Goal: Transaction & Acquisition: Purchase product/service

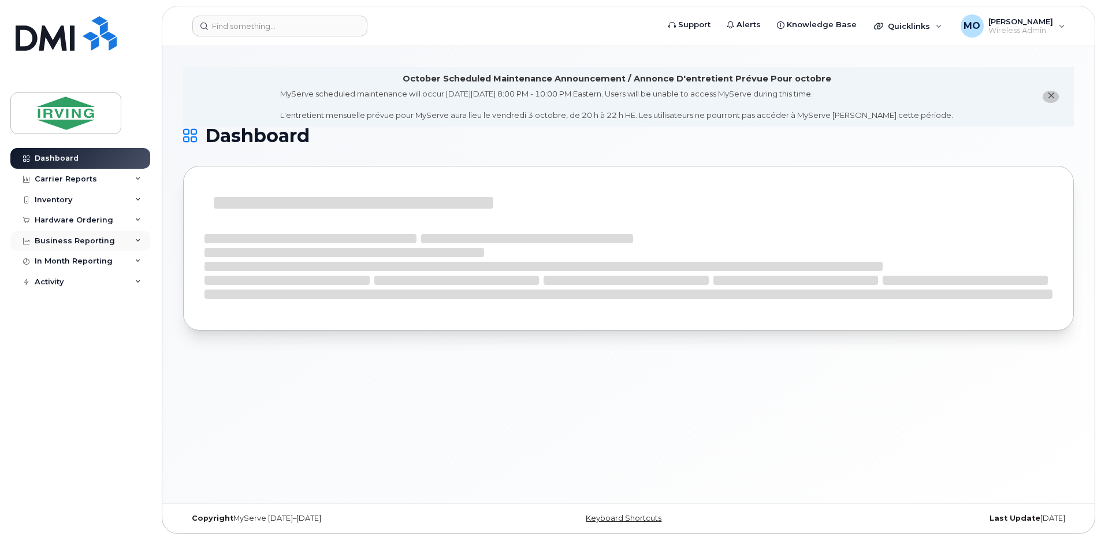
click at [62, 240] on div "Business Reporting" at bounding box center [75, 240] width 80 height 9
click at [62, 221] on div "Hardware Ordering" at bounding box center [74, 219] width 79 height 9
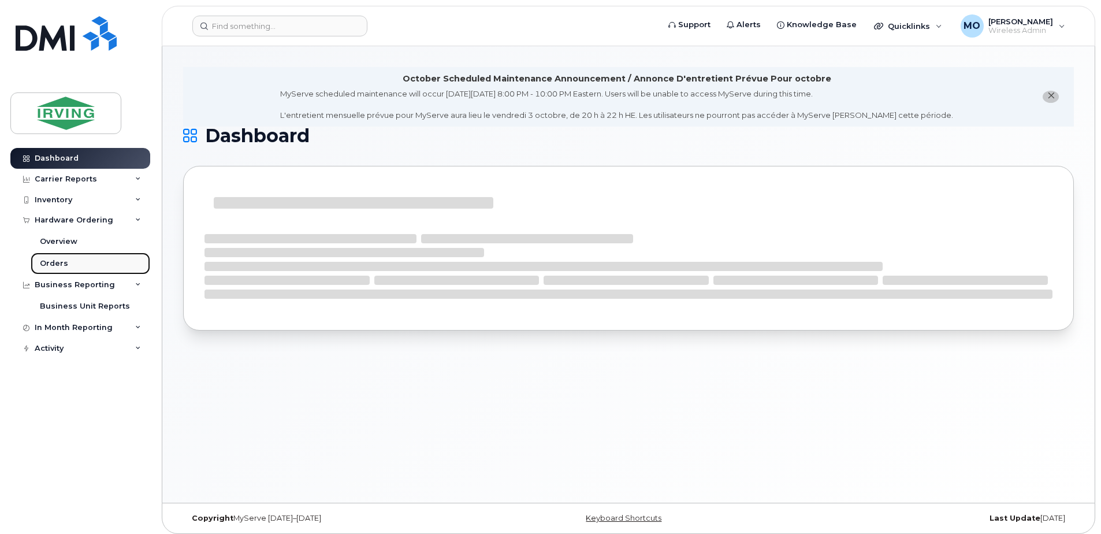
click at [58, 262] on div "Orders" at bounding box center [54, 263] width 28 height 10
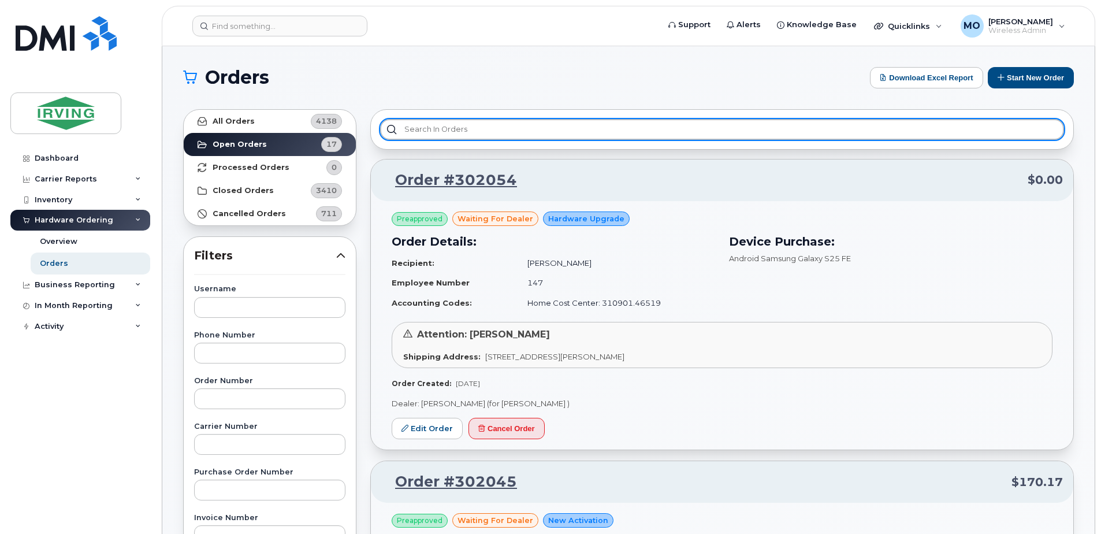
click at [528, 134] on input "text" at bounding box center [722, 129] width 684 height 21
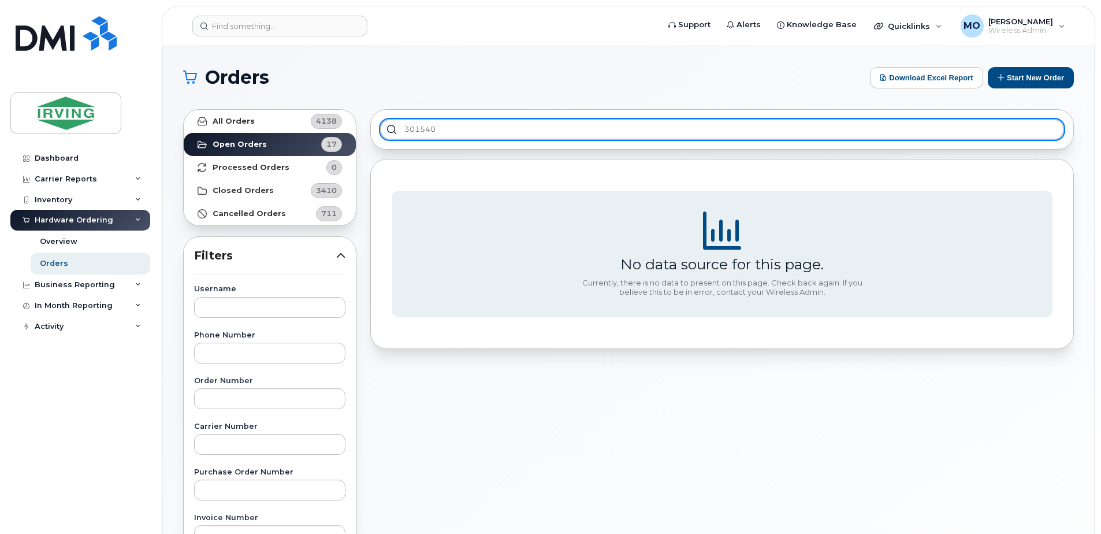
drag, startPoint x: 530, startPoint y: 129, endPoint x: 232, endPoint y: 143, distance: 297.8
click at [236, 143] on div "All Orders 4138 Open Orders 17 Processed Orders 0 Closed Orders 3410 Cancelled …" at bounding box center [628, 507] width 904 height 811
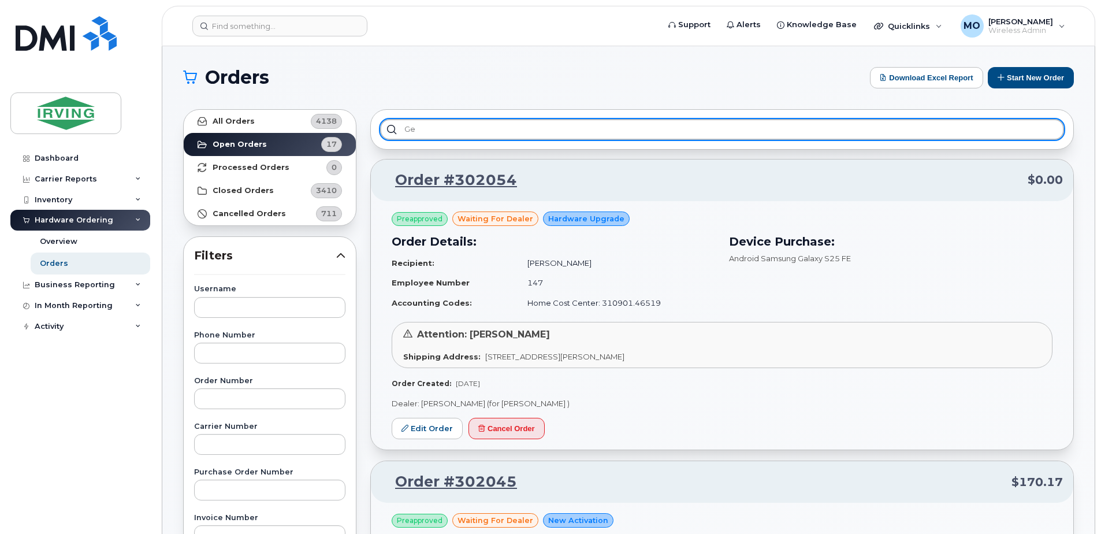
type input "g"
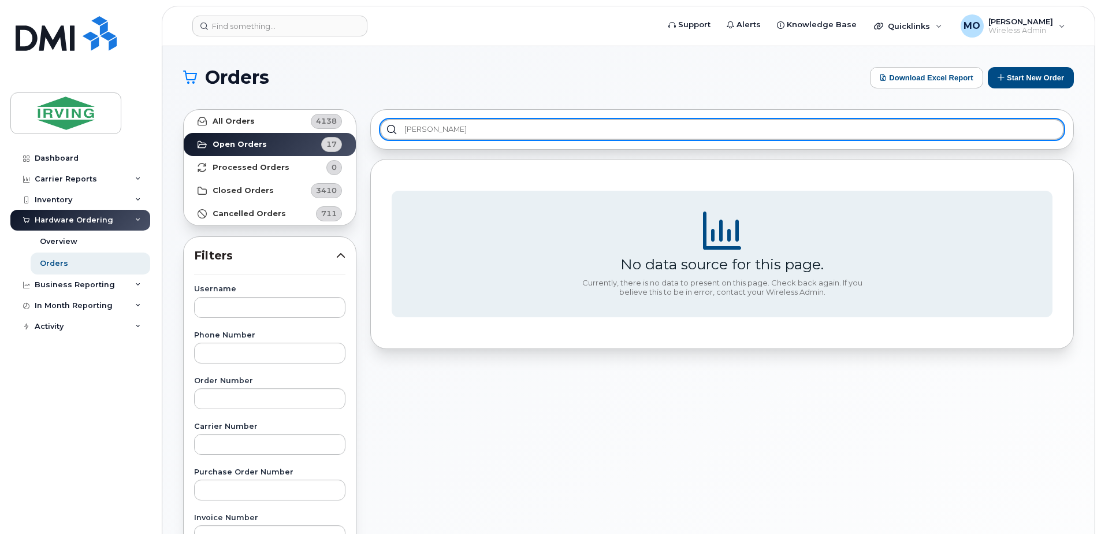
type input "ethan"
drag, startPoint x: 450, startPoint y: 136, endPoint x: 297, endPoint y: 155, distance: 154.8
click at [295, 126] on div "All Orders 4138 Open Orders 17 Processed Orders 0 Closed Orders 3410 Cancelled …" at bounding box center [628, 507] width 904 height 811
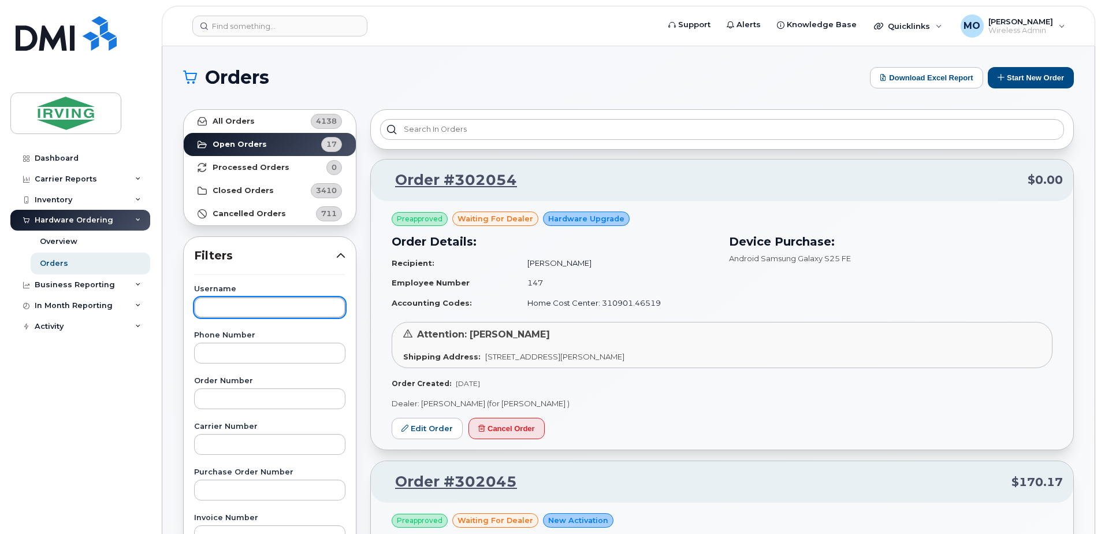
click at [241, 307] on input "text" at bounding box center [269, 307] width 151 height 21
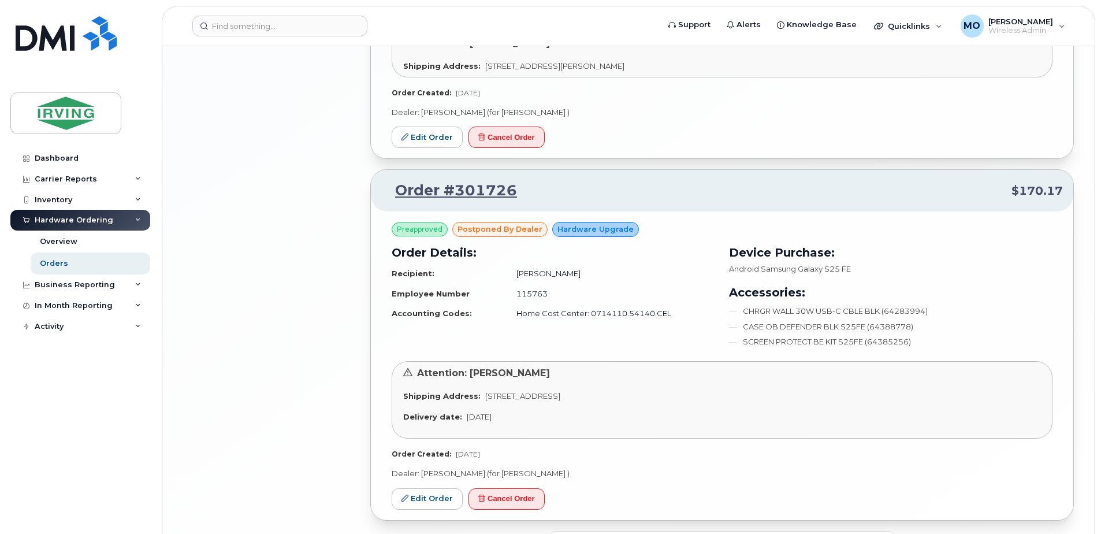
scroll to position [2364, 0]
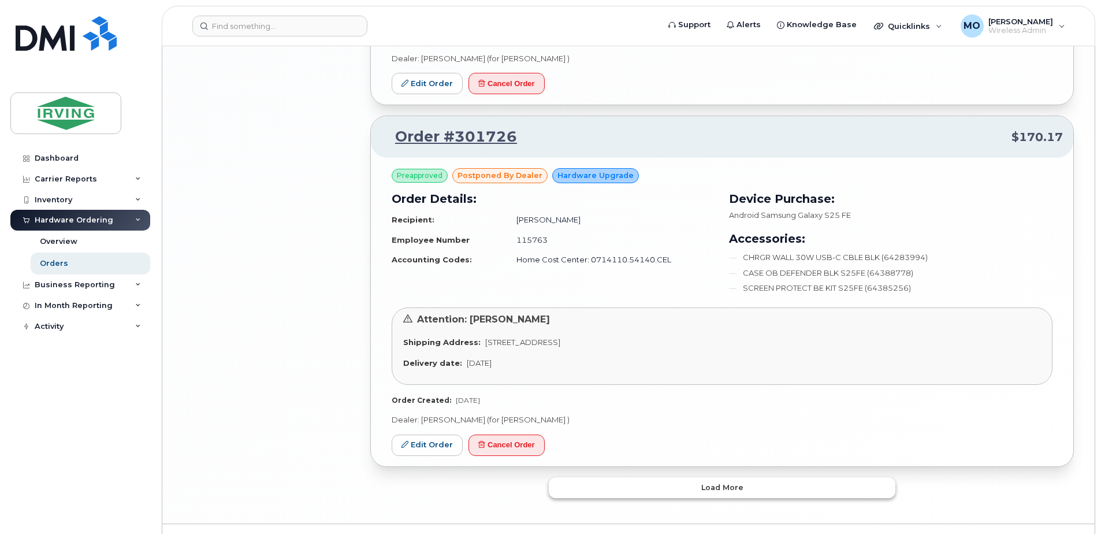
click at [731, 482] on span "Load more" at bounding box center [722, 487] width 42 height 11
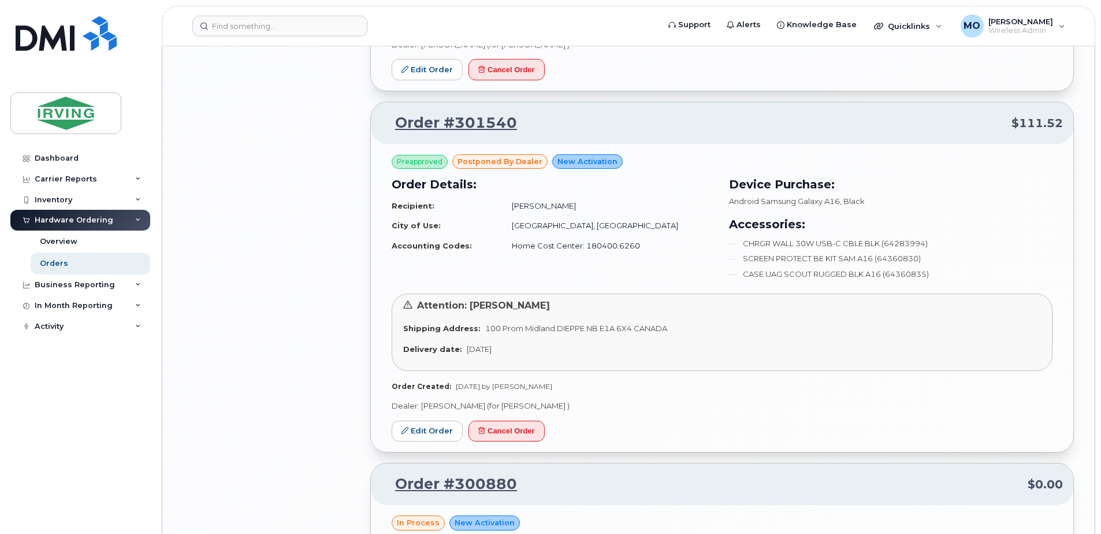
scroll to position [3000, 0]
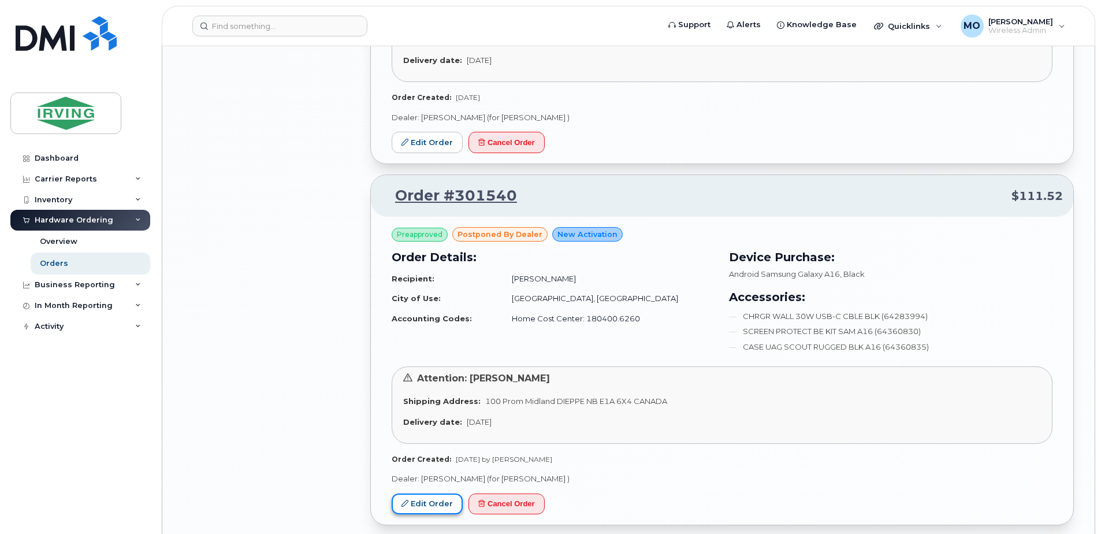
click at [434, 493] on link "Edit Order" at bounding box center [427, 503] width 71 height 21
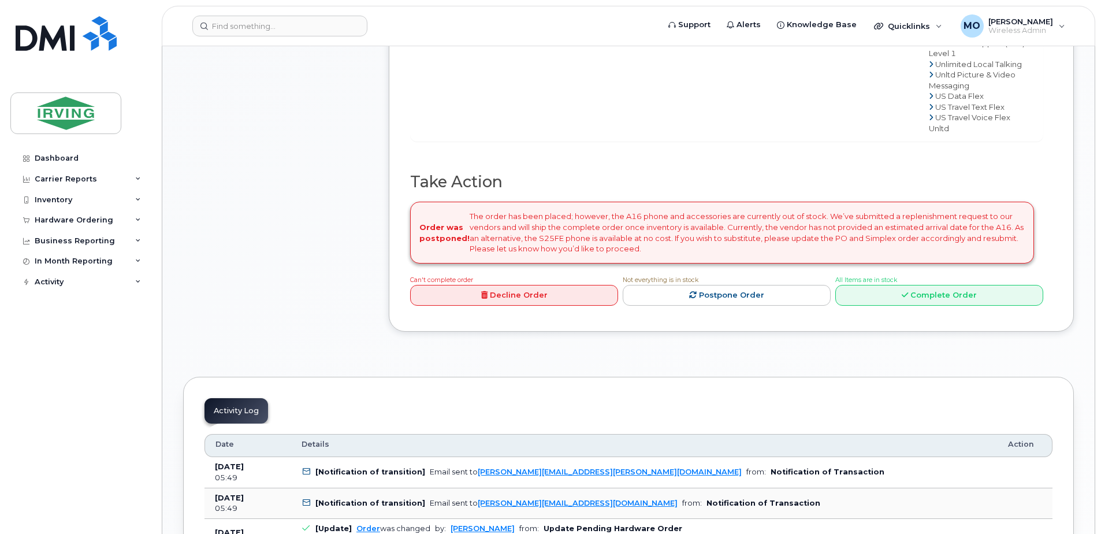
scroll to position [924, 0]
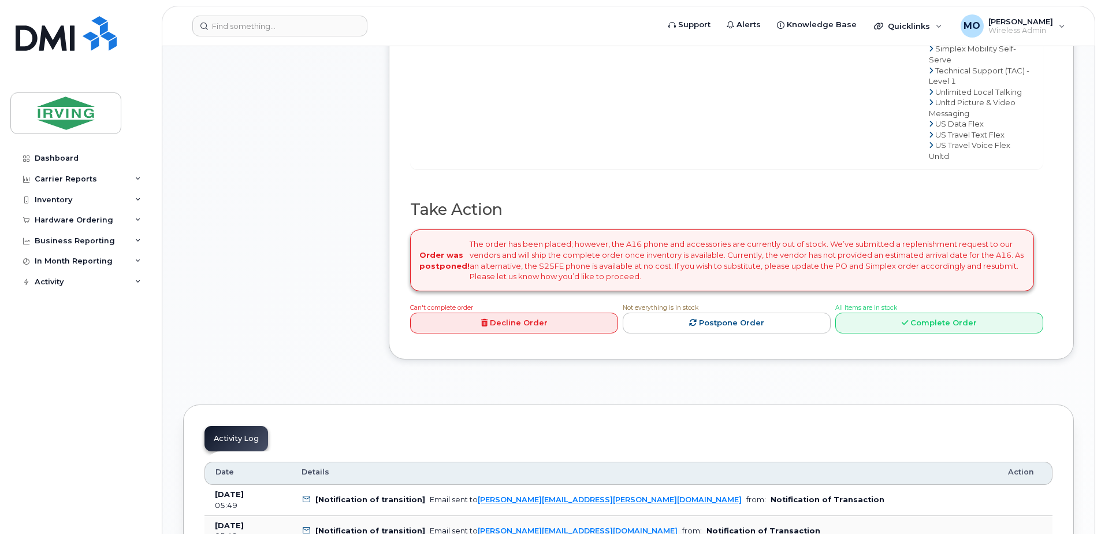
click at [517, 334] on link "Decline Order" at bounding box center [514, 322] width 208 height 21
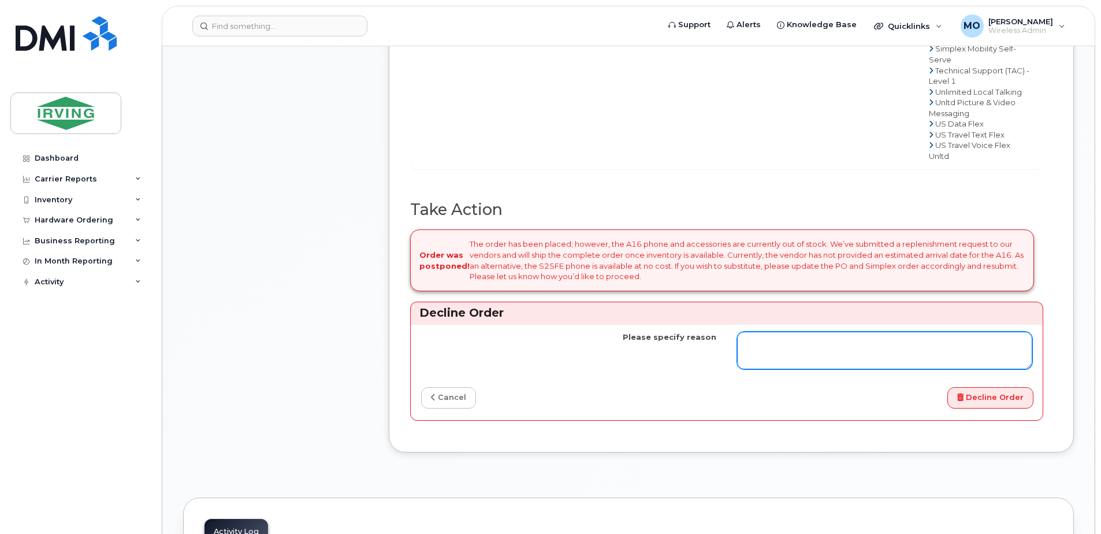
click at [824, 370] on textarea "Please specify reason" at bounding box center [884, 351] width 295 height 38
type textarea "I'll place a new order"
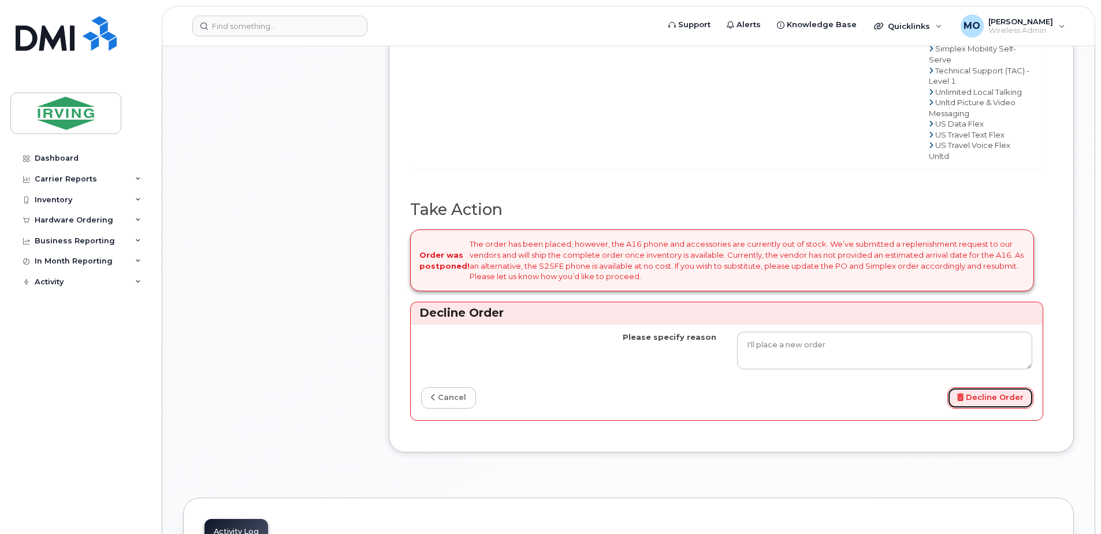
click at [989, 408] on button "Decline Order" at bounding box center [990, 397] width 86 height 21
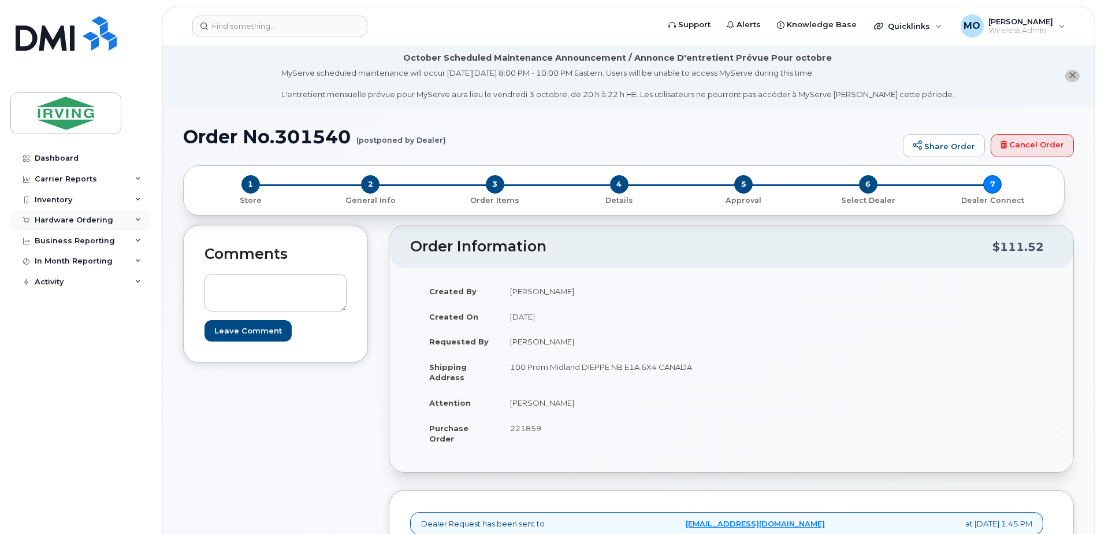
click at [67, 221] on div "Hardware Ordering" at bounding box center [74, 219] width 79 height 9
click at [65, 259] on div "Orders" at bounding box center [54, 263] width 28 height 10
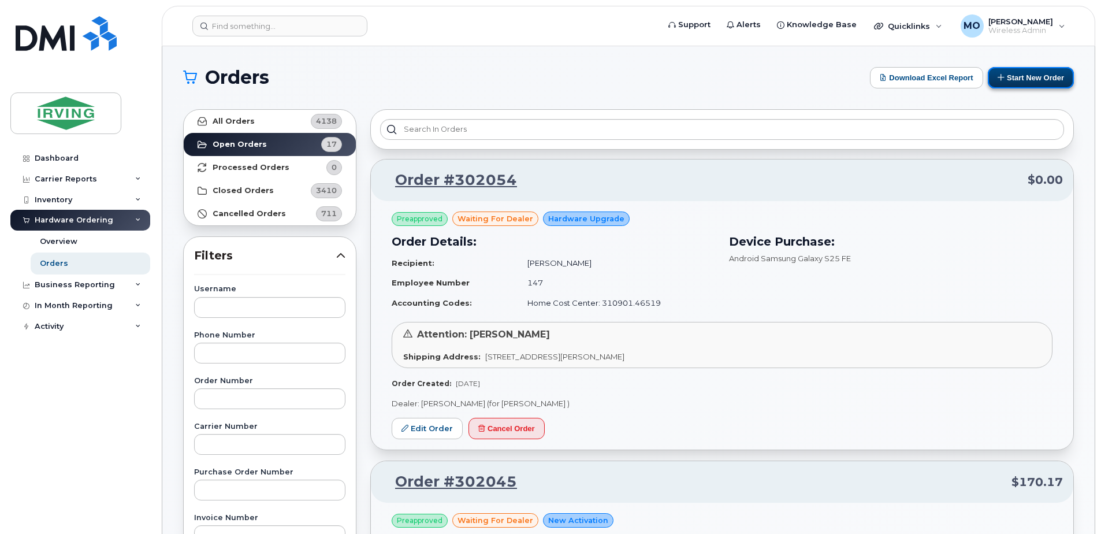
click at [1037, 76] on button "Start New Order" at bounding box center [1031, 77] width 86 height 21
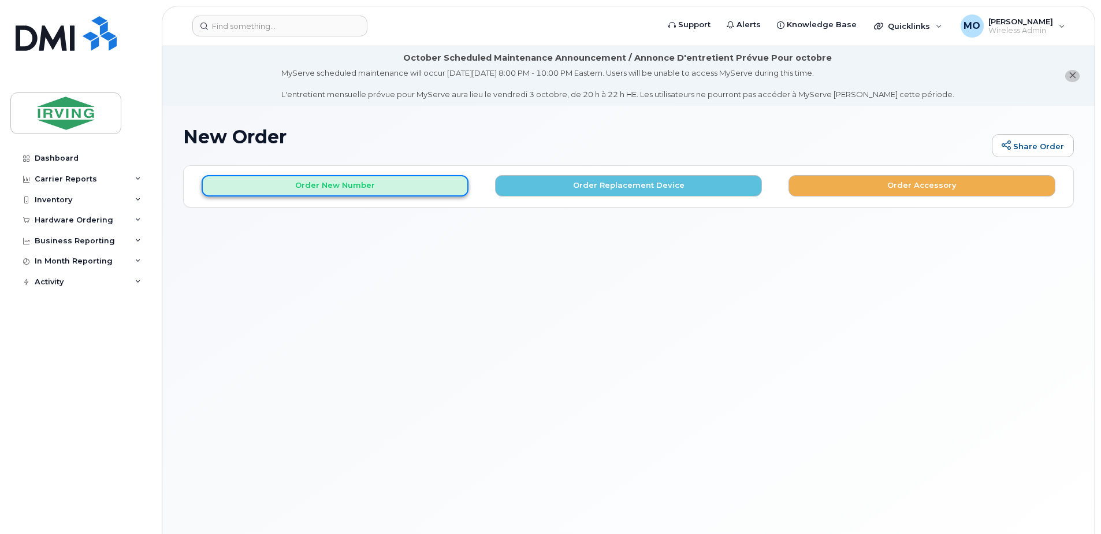
click at [400, 189] on button "Order New Number" at bounding box center [335, 185] width 267 height 21
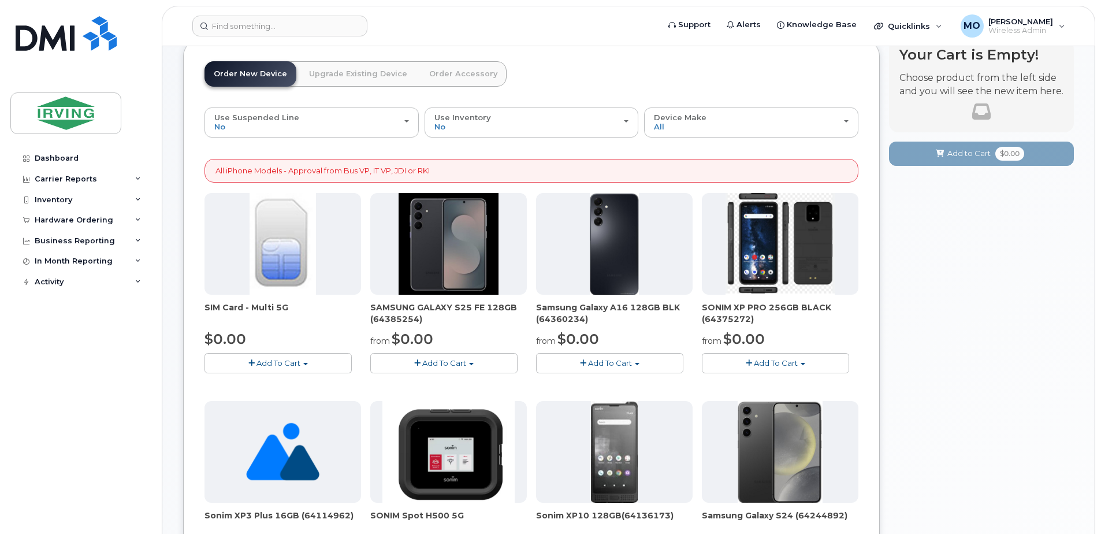
scroll to position [105, 0]
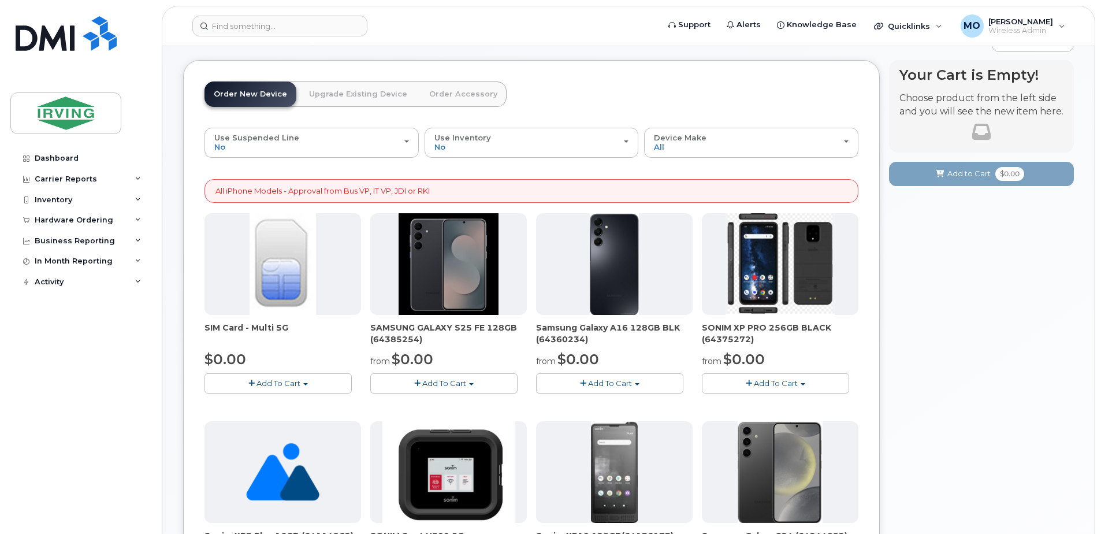
click at [454, 383] on span "Add To Cart" at bounding box center [444, 382] width 44 height 9
click at [444, 400] on link "$0.00 - 3 year term – Voice & Data(128gb)" at bounding box center [464, 404] width 183 height 14
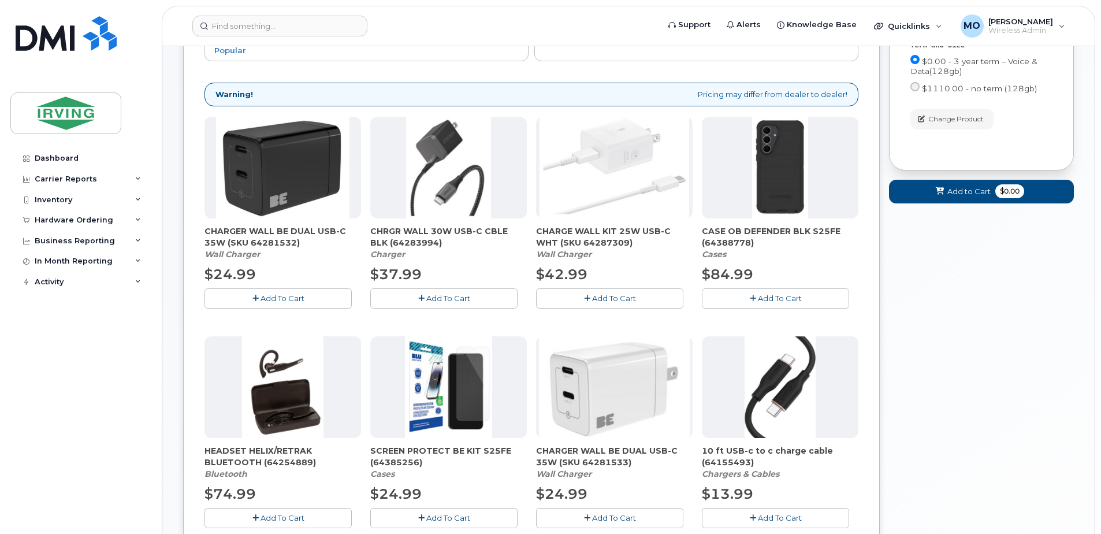
scroll to position [239, 0]
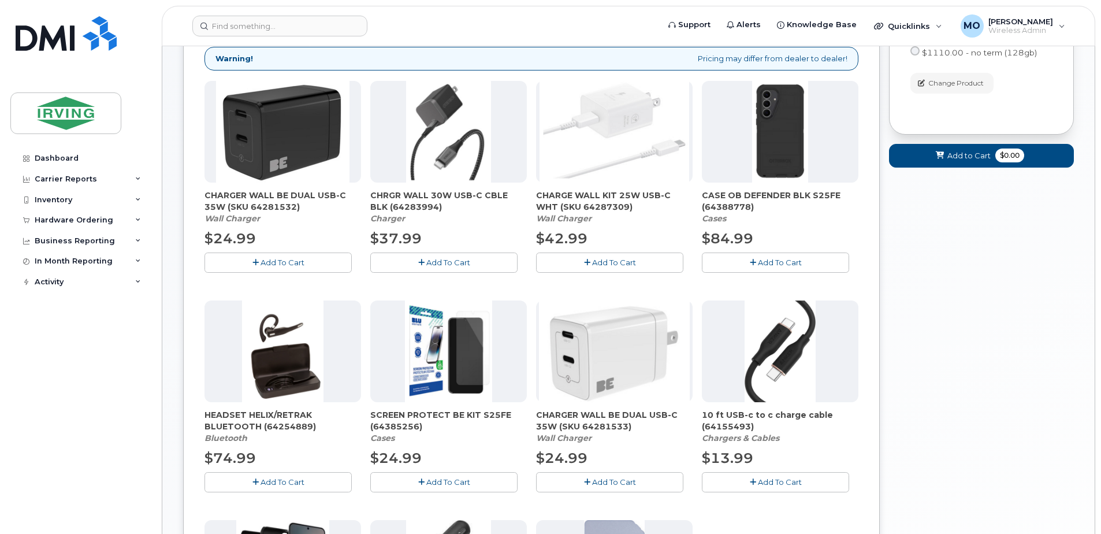
click at [604, 262] on span "Add To Cart" at bounding box center [614, 262] width 44 height 9
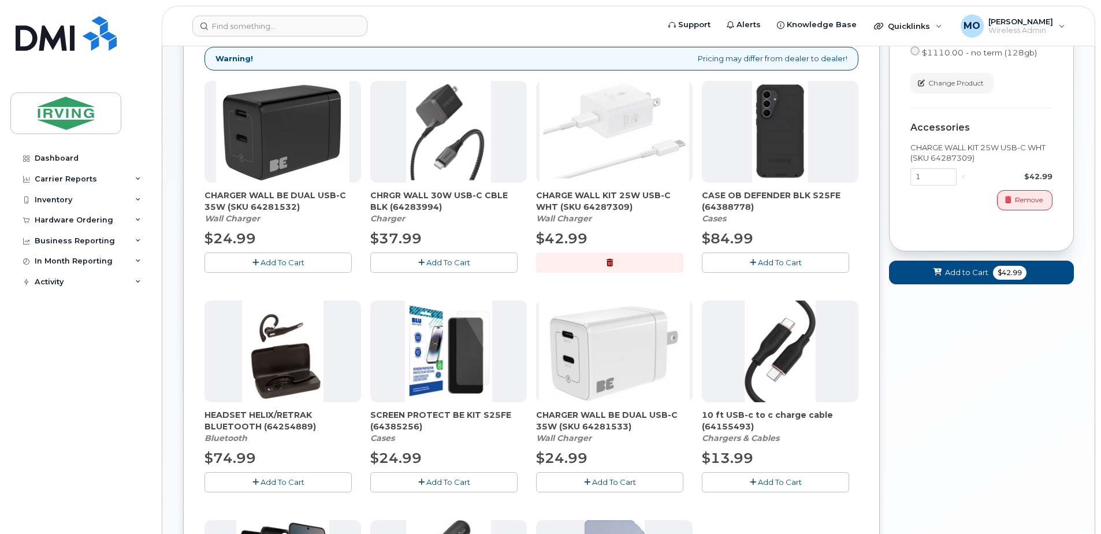
click at [773, 267] on span "Add To Cart" at bounding box center [780, 262] width 44 height 9
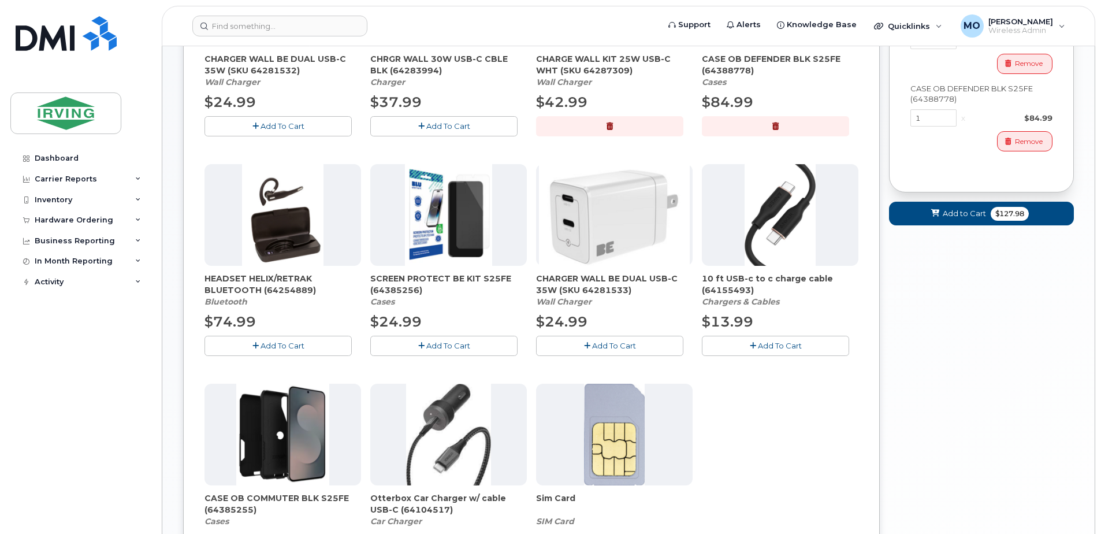
scroll to position [412, 0]
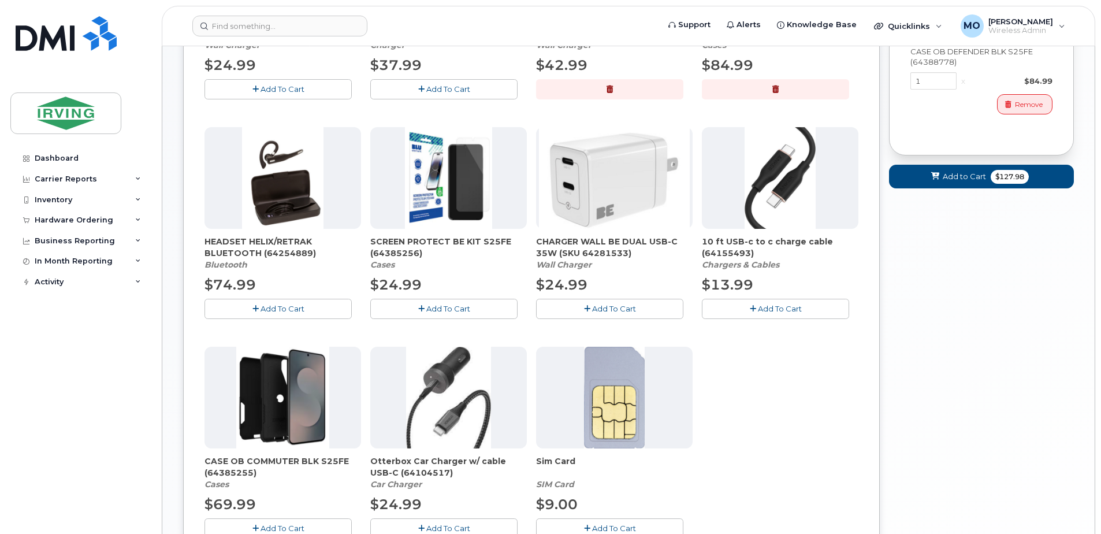
click at [449, 308] on span "Add To Cart" at bounding box center [448, 308] width 44 height 9
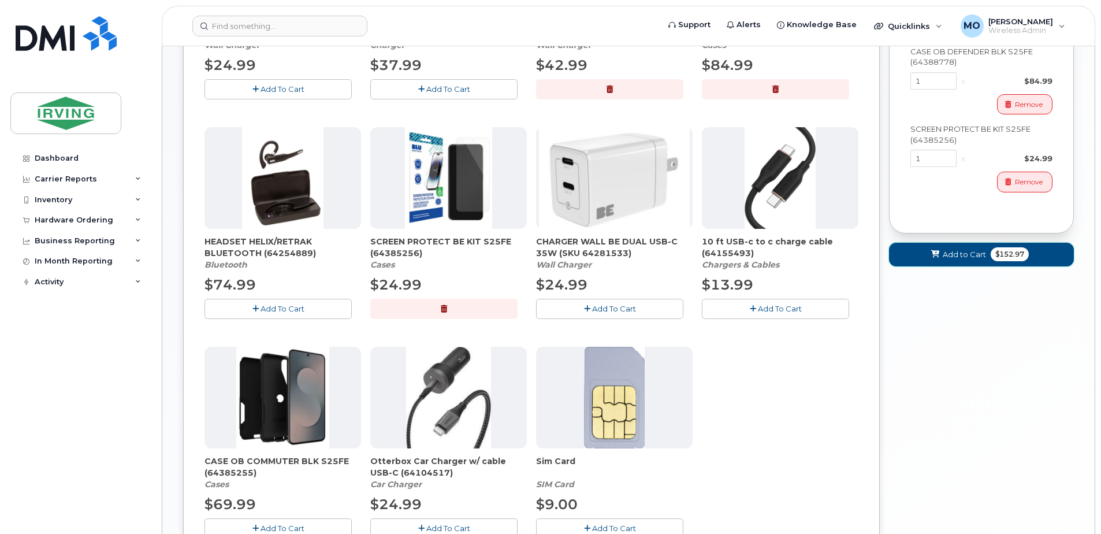
click at [959, 255] on span "Add to Cart" at bounding box center [964, 254] width 43 height 11
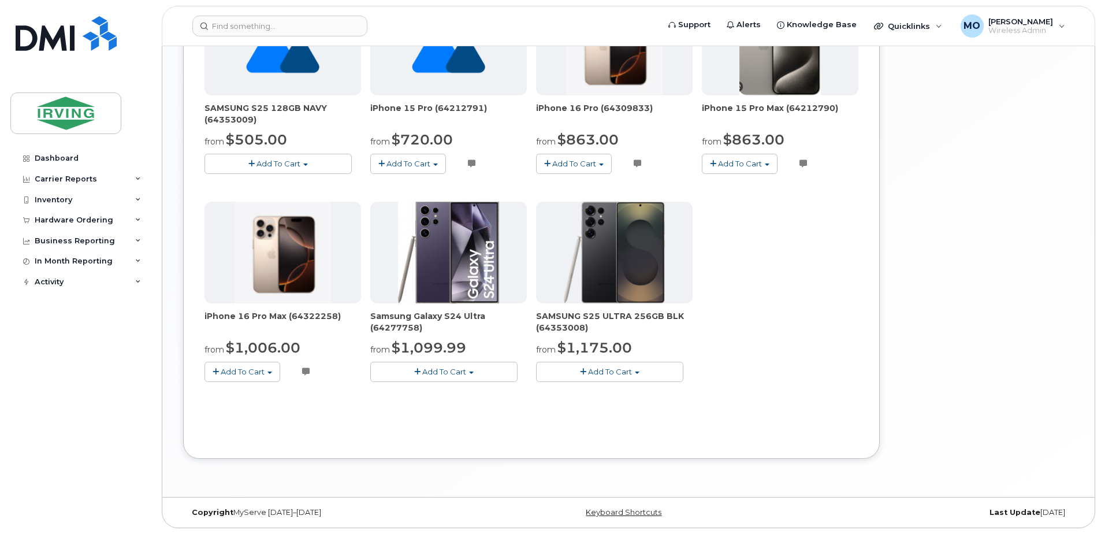
drag, startPoint x: 787, startPoint y: 273, endPoint x: 773, endPoint y: 273, distance: 14.4
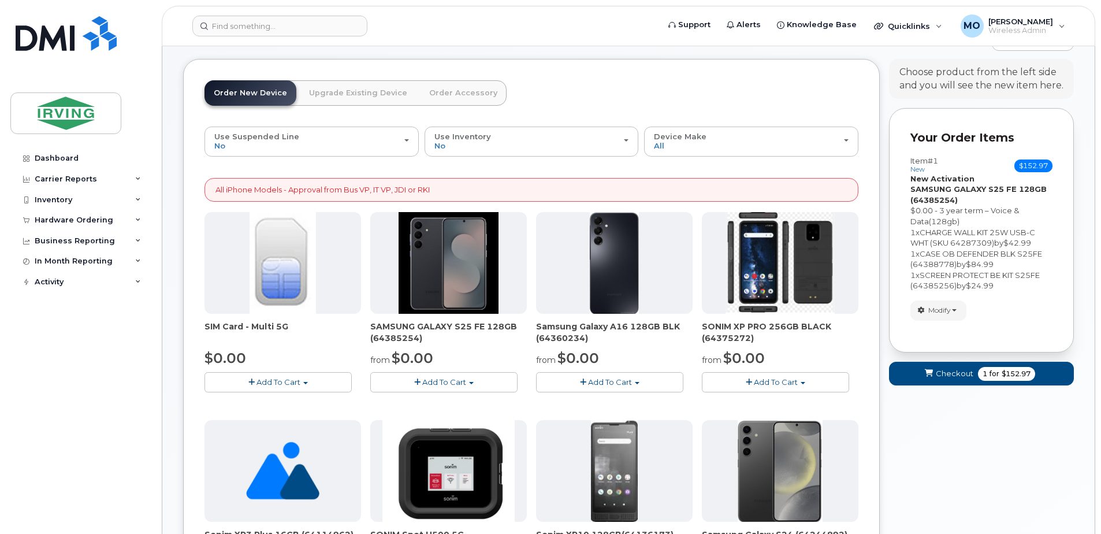
scroll to position [105, 0]
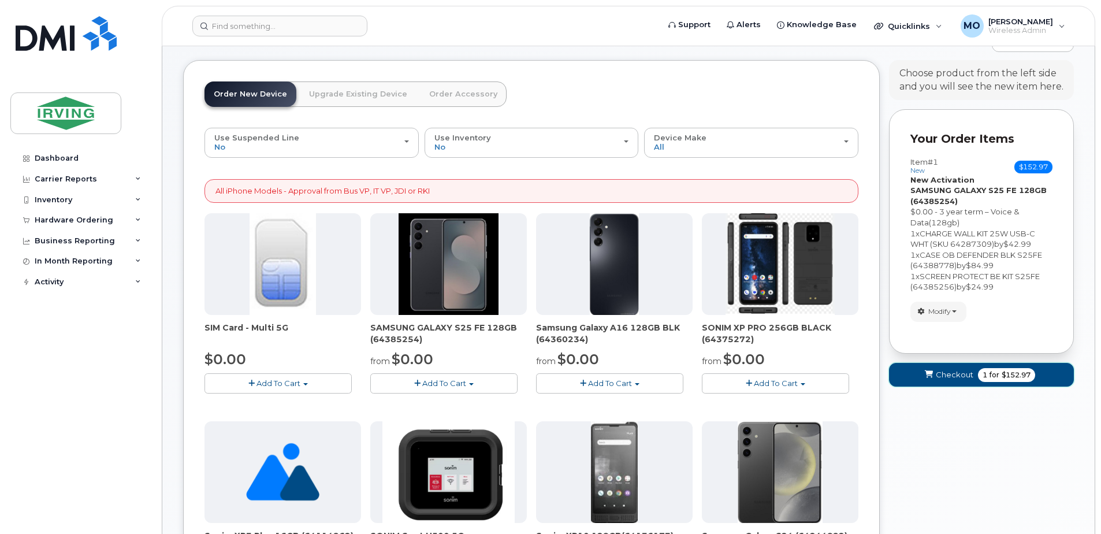
click at [963, 375] on span "Checkout" at bounding box center [955, 374] width 38 height 11
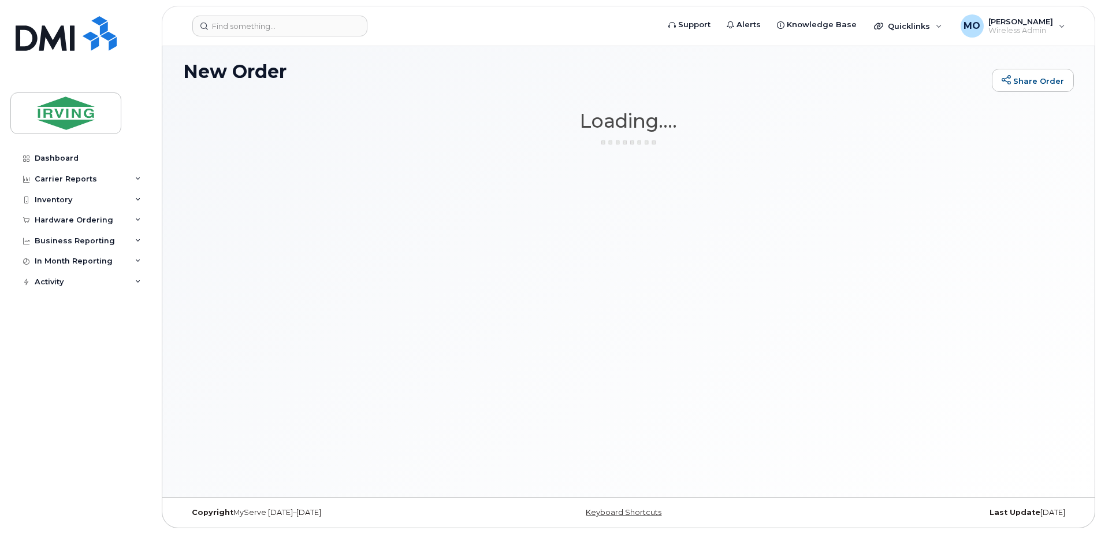
scroll to position [65, 0]
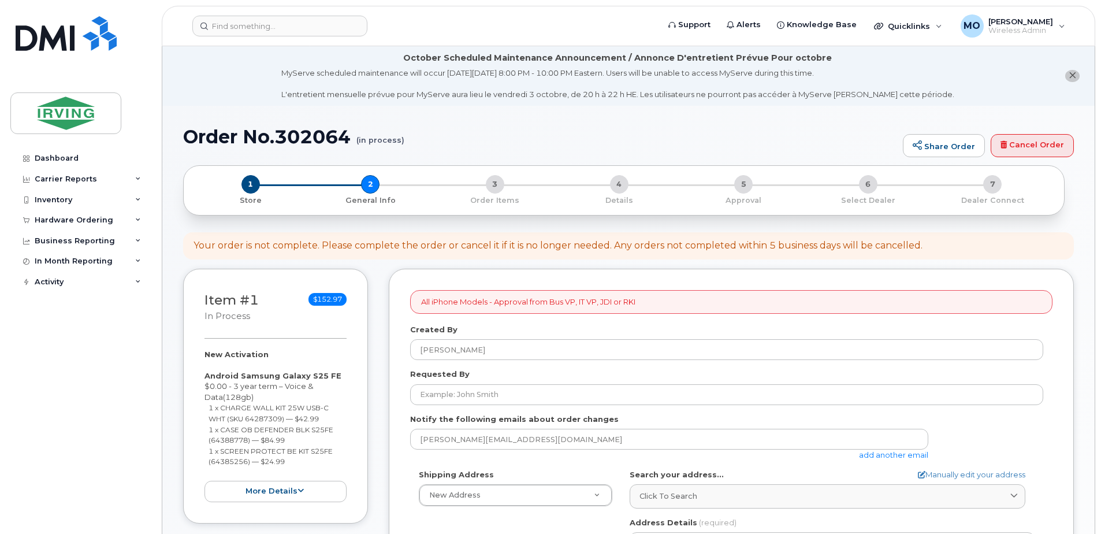
select select
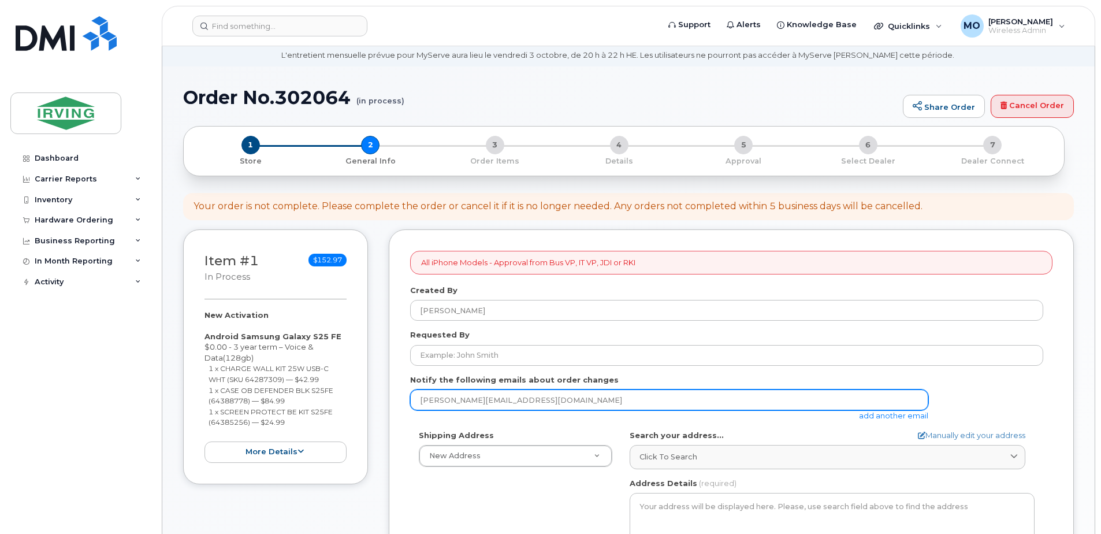
scroll to position [58, 0]
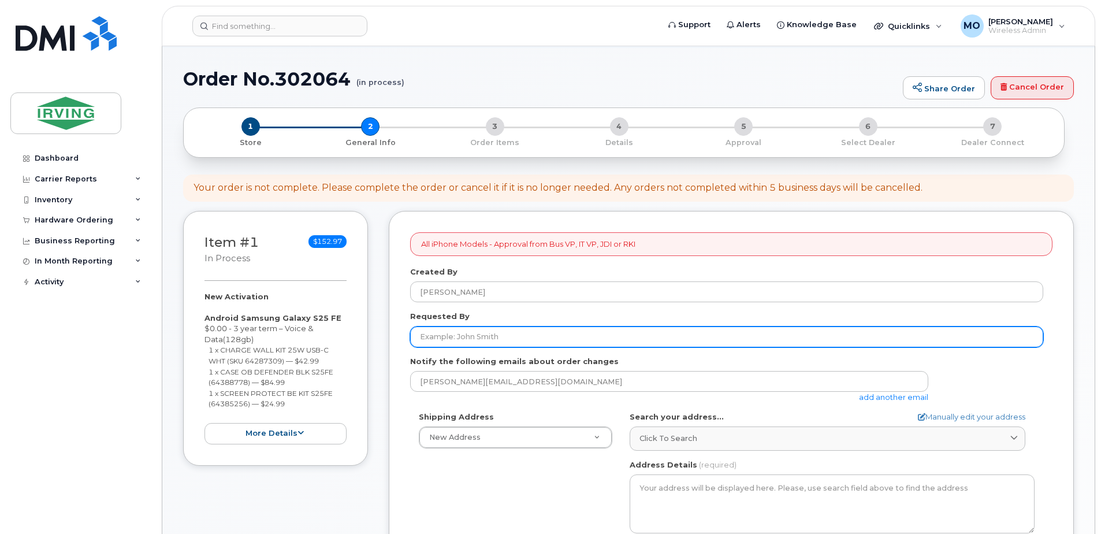
click at [479, 336] on input "Requested By" at bounding box center [726, 336] width 633 height 21
type input "[PERSON_NAME]"
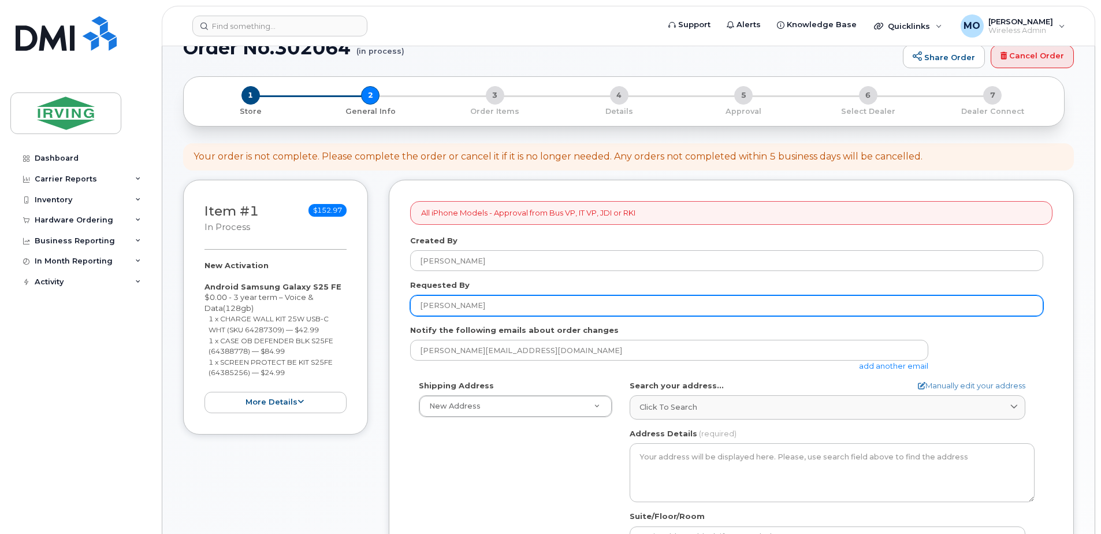
scroll to position [173, 0]
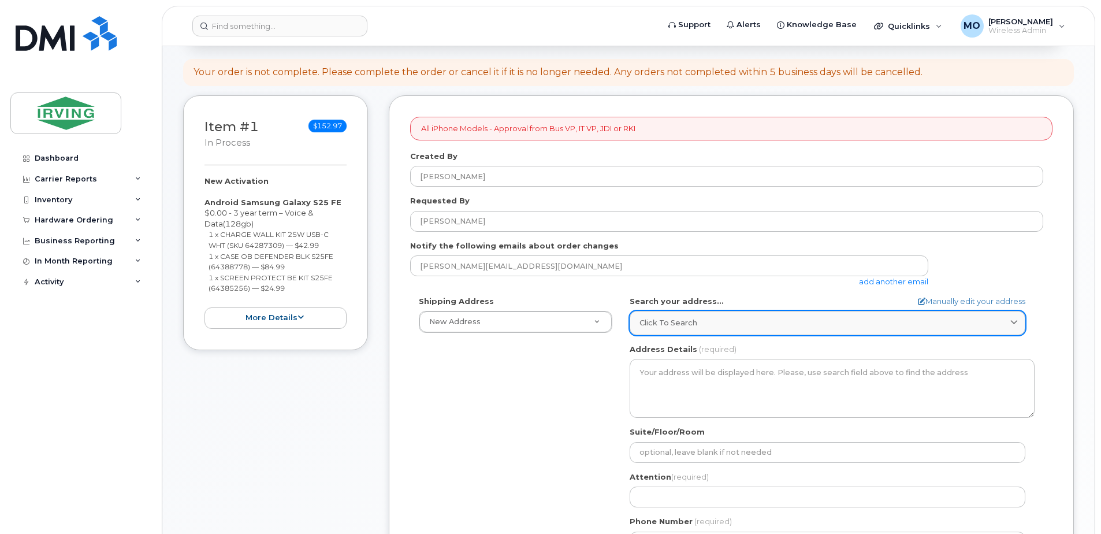
click at [652, 322] on span "Click to search" at bounding box center [668, 322] width 58 height 11
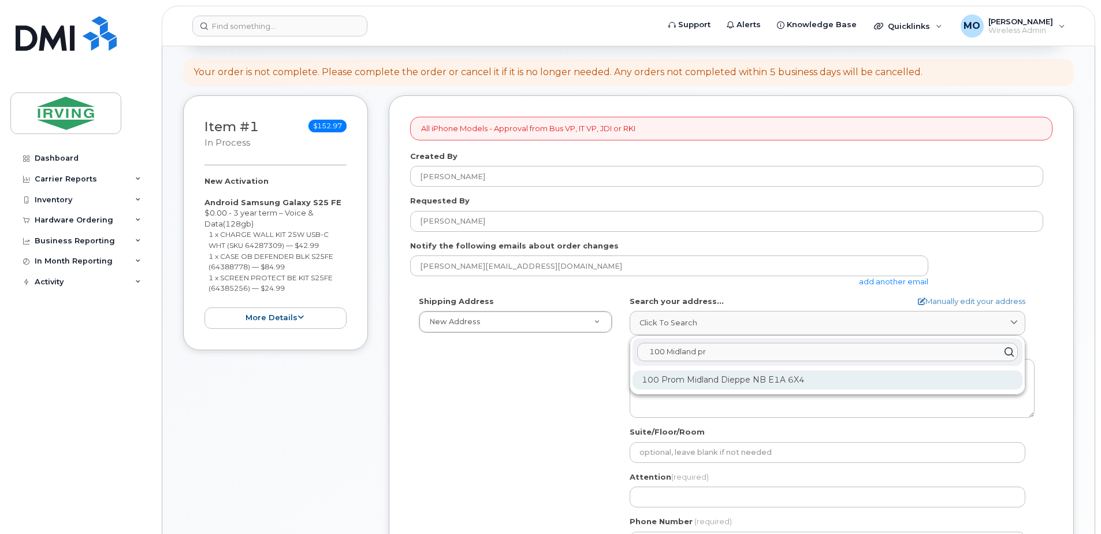
type input "100 Midland pr"
click at [687, 386] on div "100 Prom Midland Dieppe NB E1A 6X4" at bounding box center [827, 379] width 390 height 19
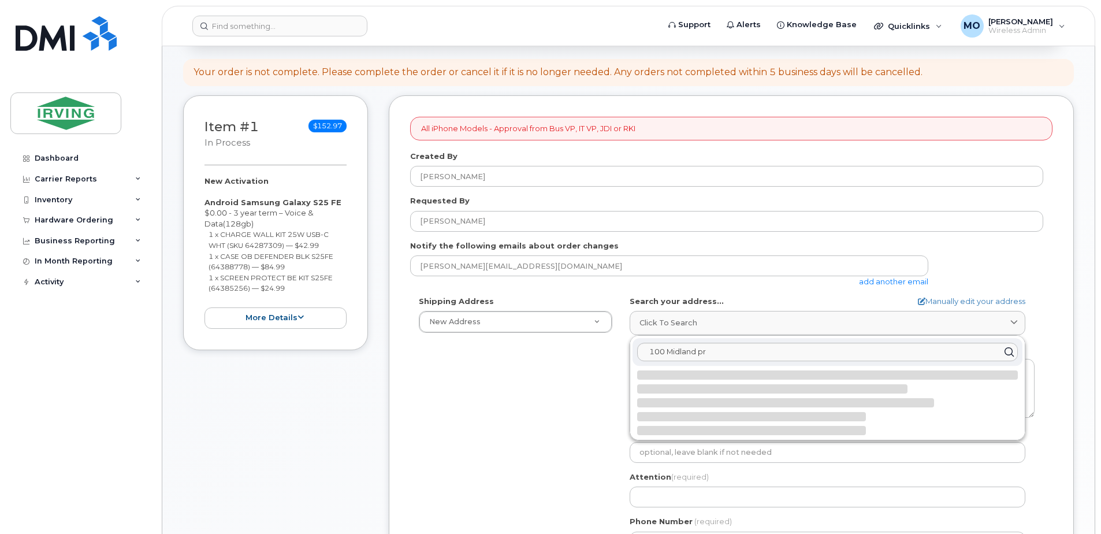
select select
type textarea "100 Prom Midland DIEPPE NB E1A 6X4 CANADA"
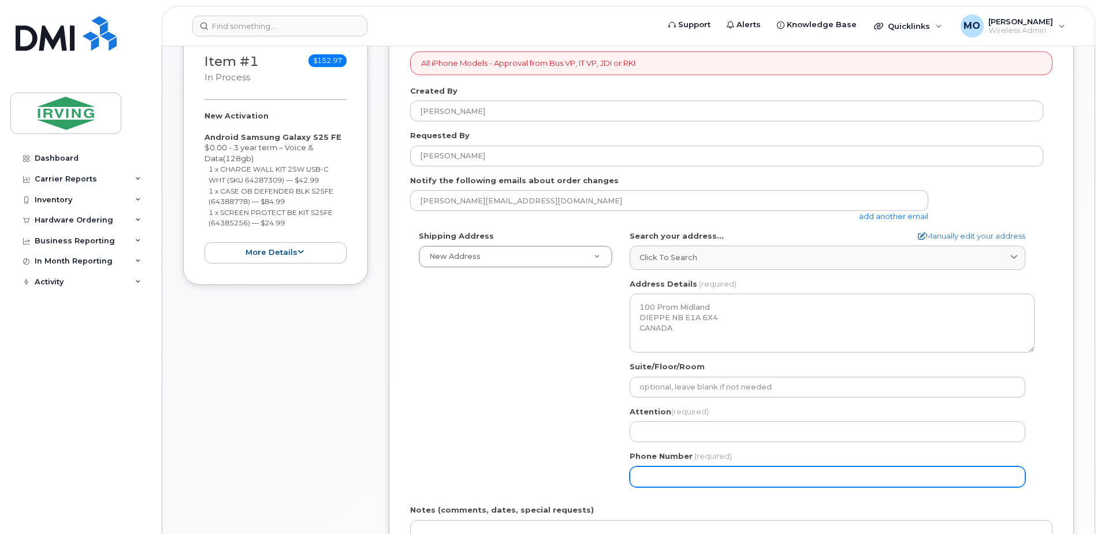
scroll to position [289, 0]
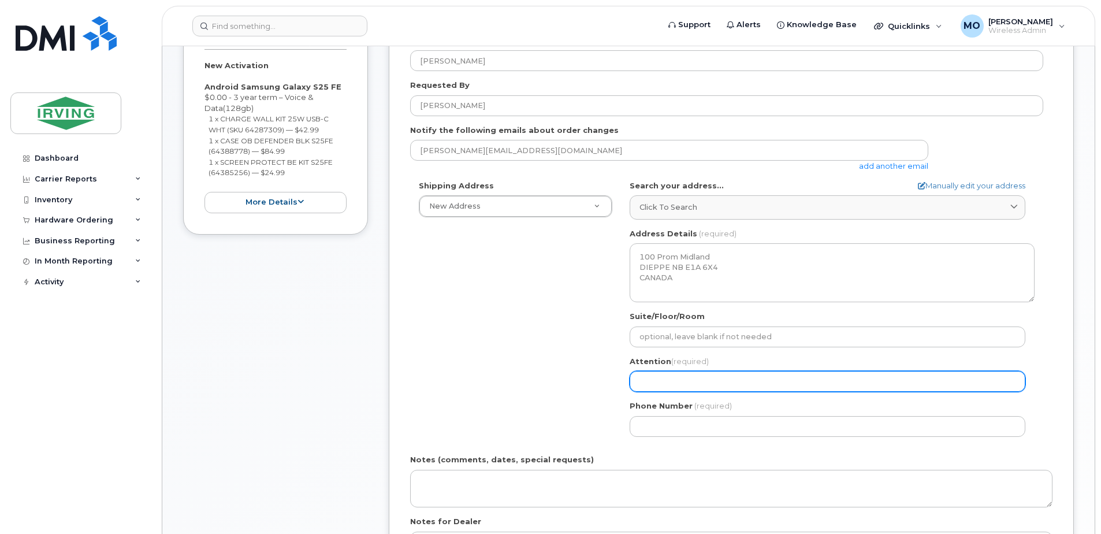
click at [665, 382] on input "Attention (required)" at bounding box center [828, 381] width 396 height 21
type input "[PERSON_NAME]"
select select
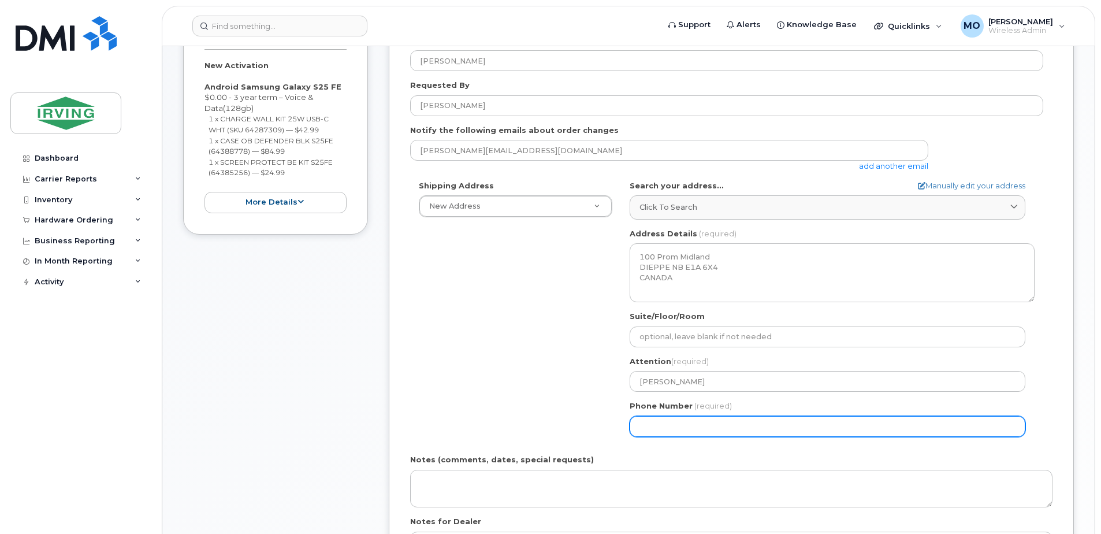
click at [673, 426] on input "Phone Number" at bounding box center [828, 426] width 396 height 21
type input "5068636003"
type input "100 Prom Midland"
select select
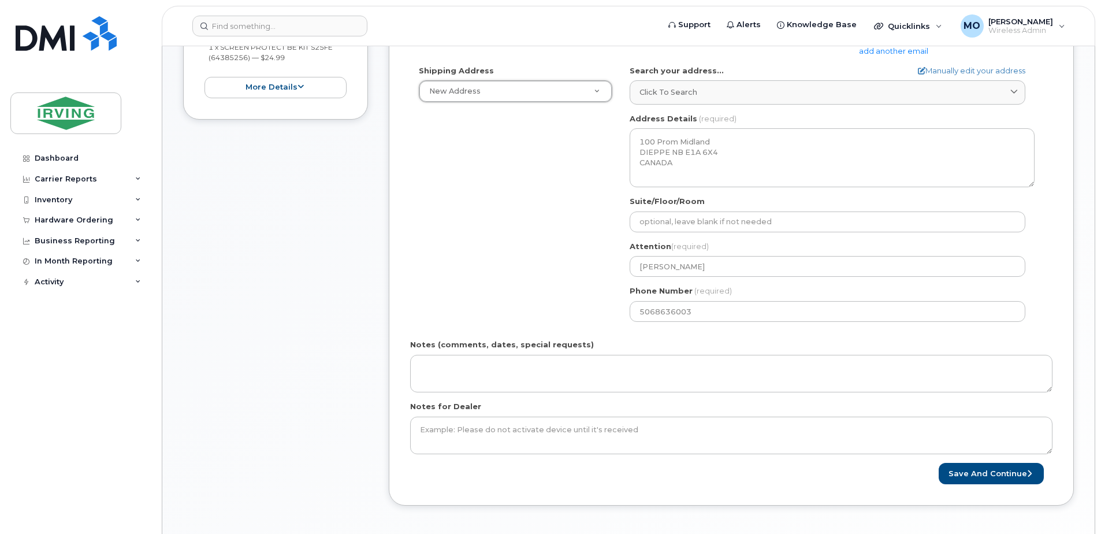
scroll to position [404, 0]
click at [996, 470] on button "Save and Continue" at bounding box center [990, 472] width 105 height 21
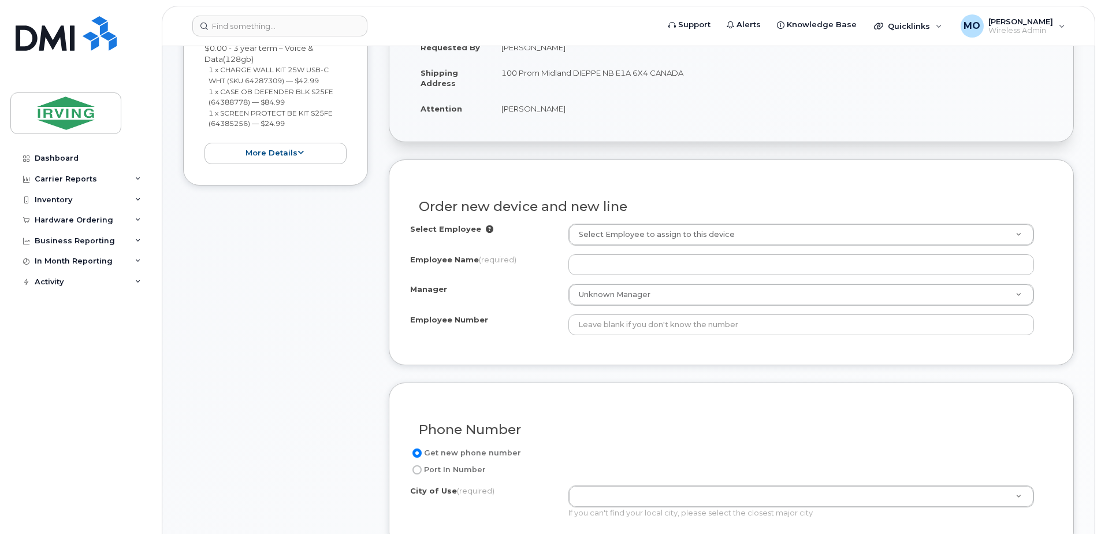
scroll to position [348, 0]
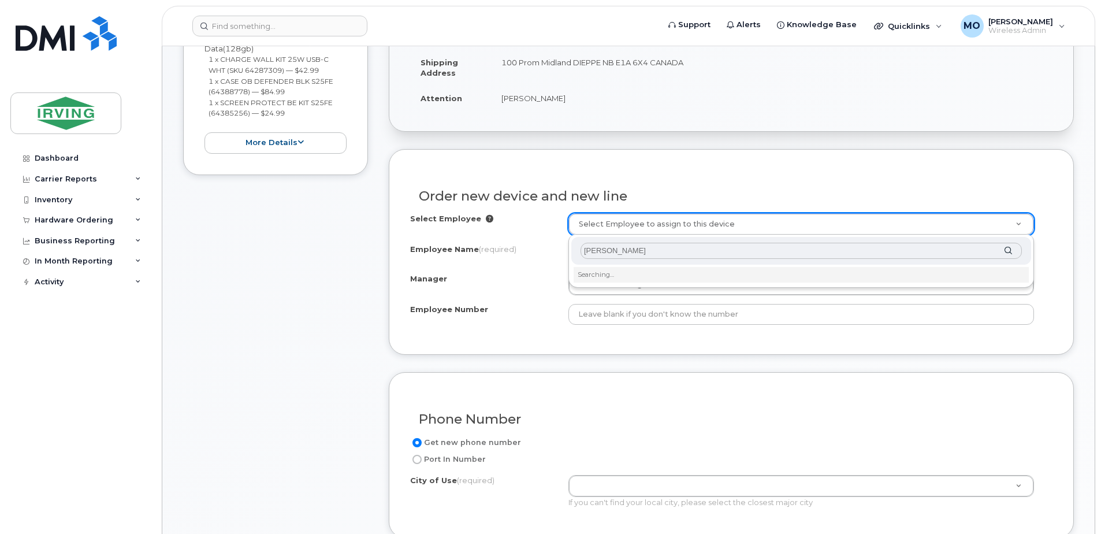
type input "[PERSON_NAME]"
drag, startPoint x: 637, startPoint y: 253, endPoint x: 466, endPoint y: 258, distance: 171.0
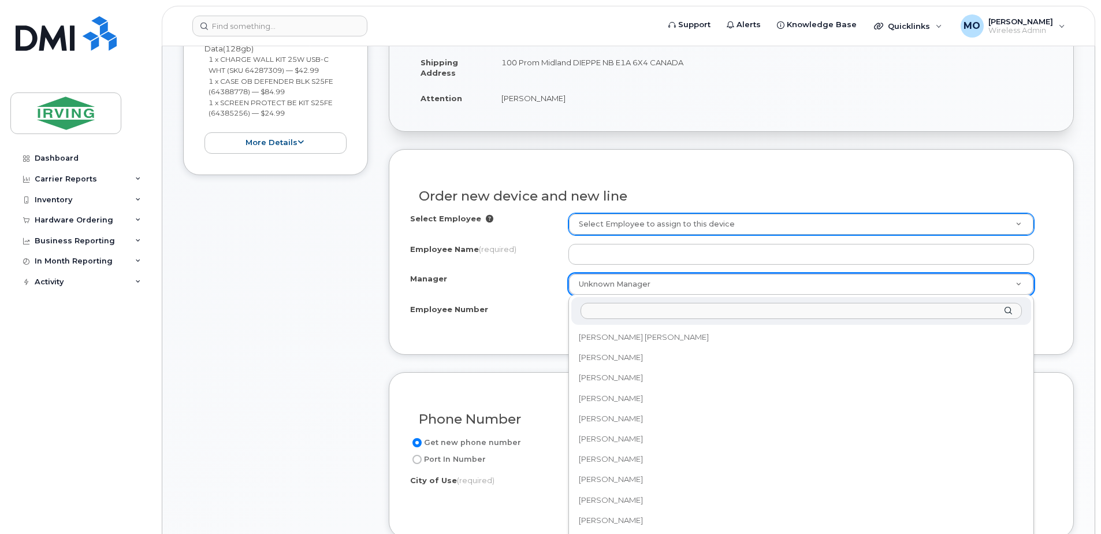
scroll to position [93512, 0]
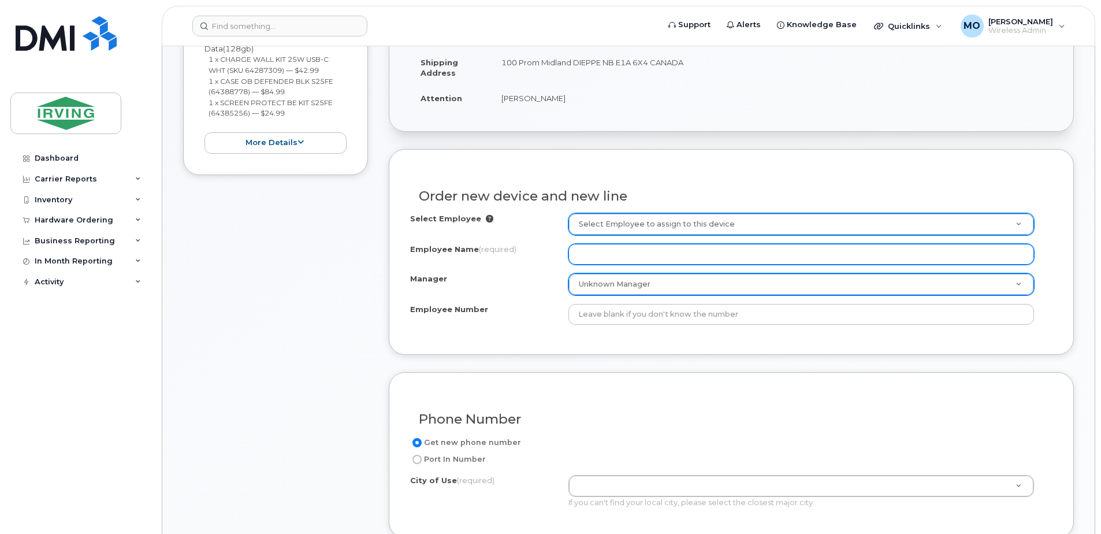
click at [627, 254] on input "Employee Name (required)" at bounding box center [800, 254] width 465 height 21
type input "W"
type input "[PERSON_NAME]"
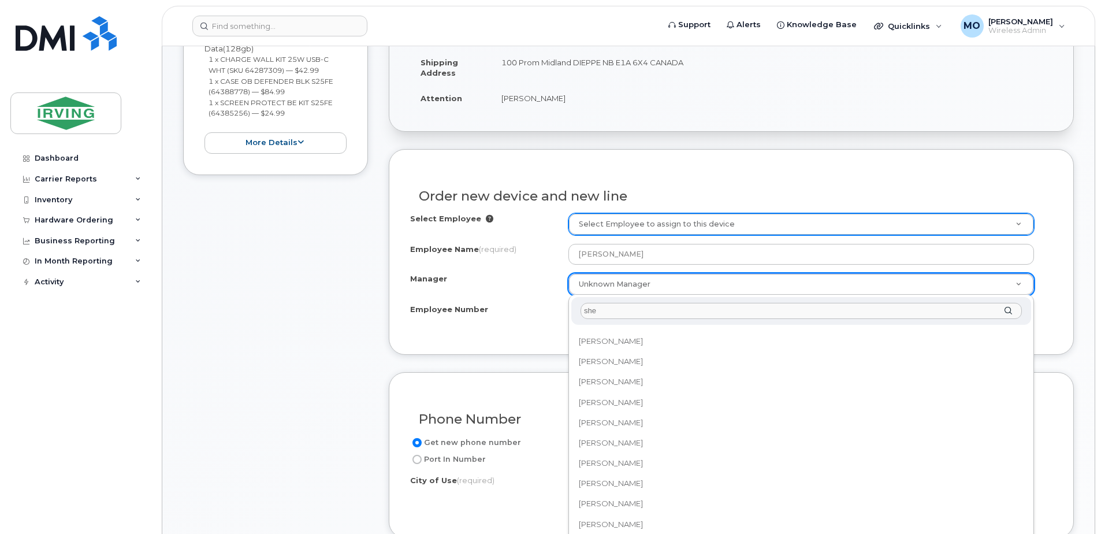
scroll to position [0, 0]
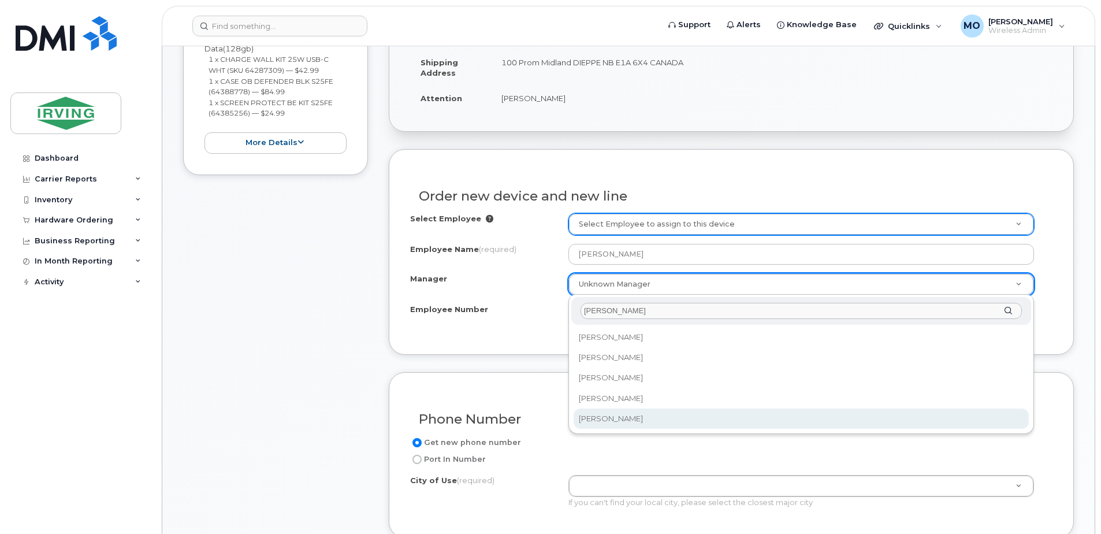
type input "shelly"
select select "1454608"
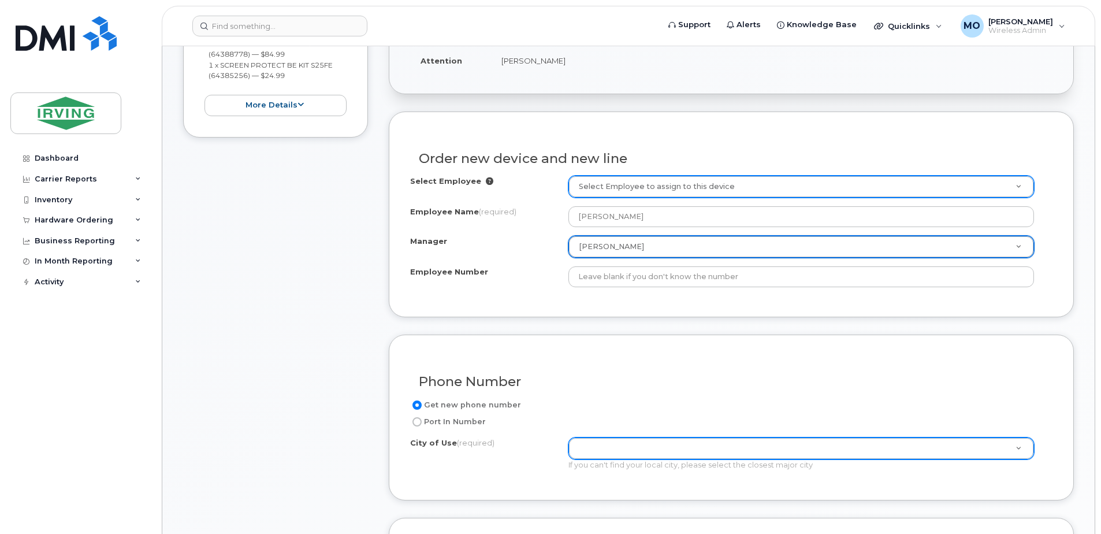
scroll to position [464, 0]
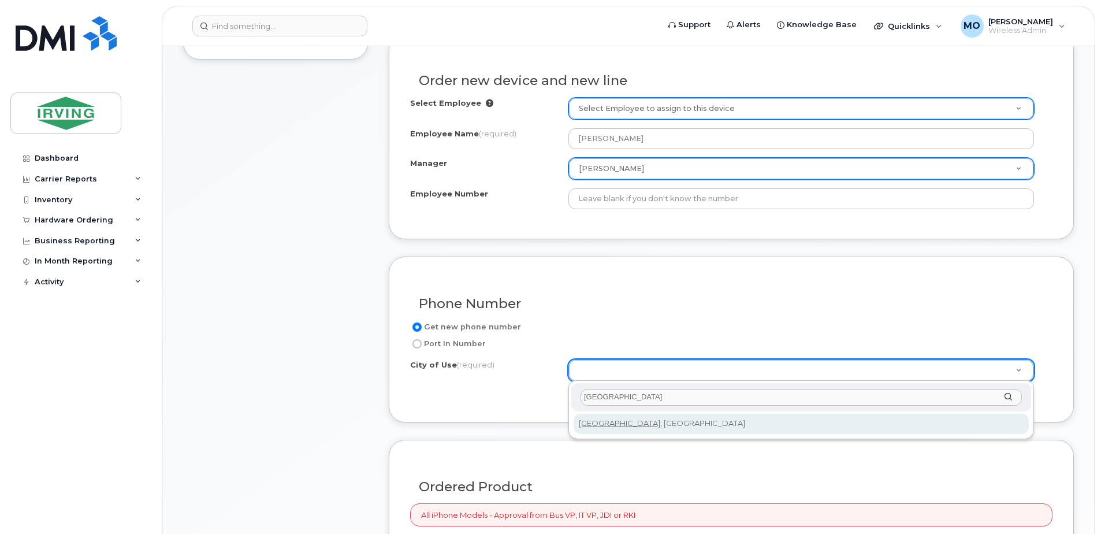
type input "Kentville"
type input "3120"
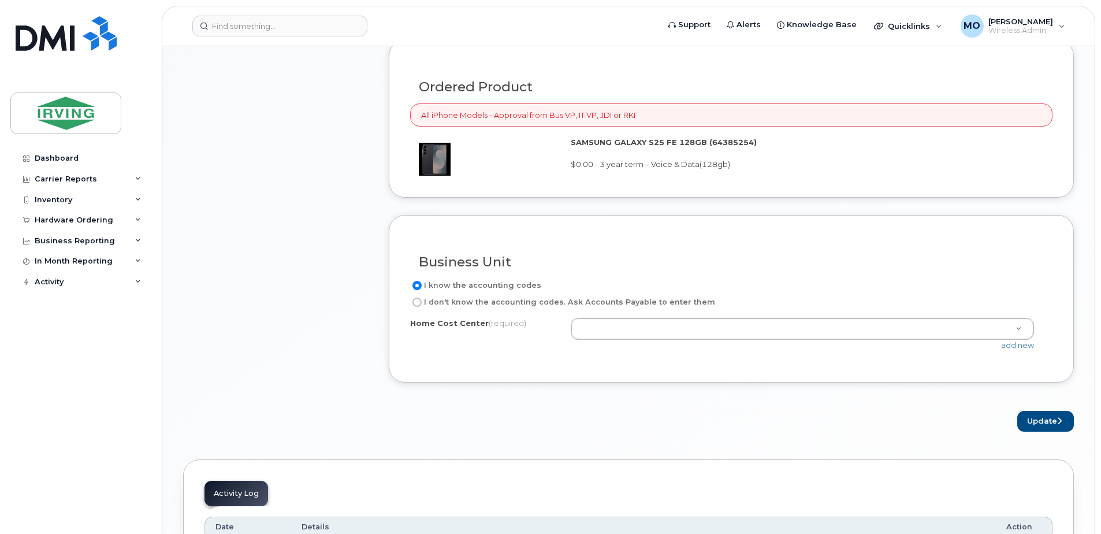
scroll to position [868, 0]
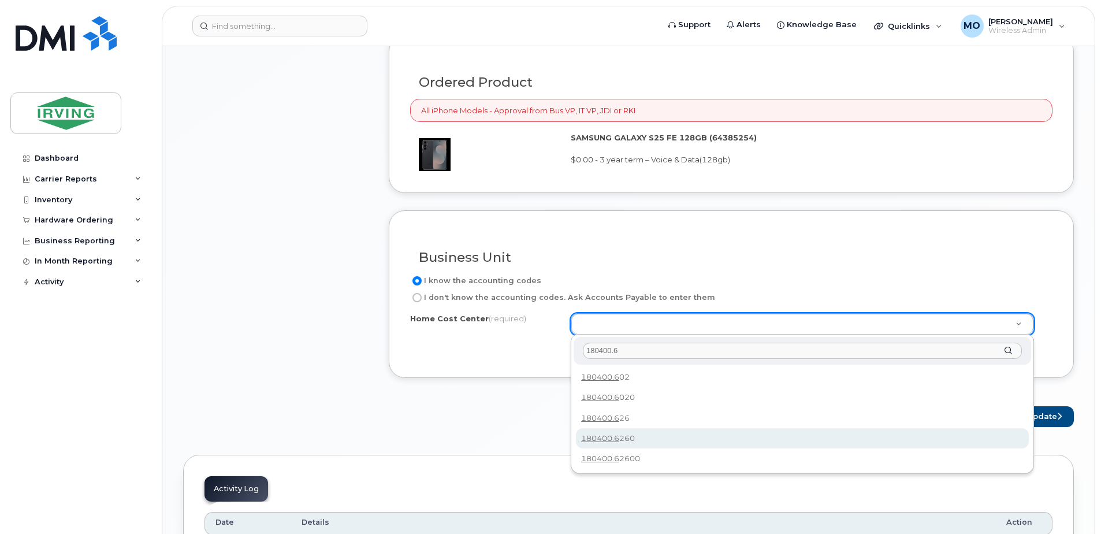
type input "180400.6"
type input "180400.6260"
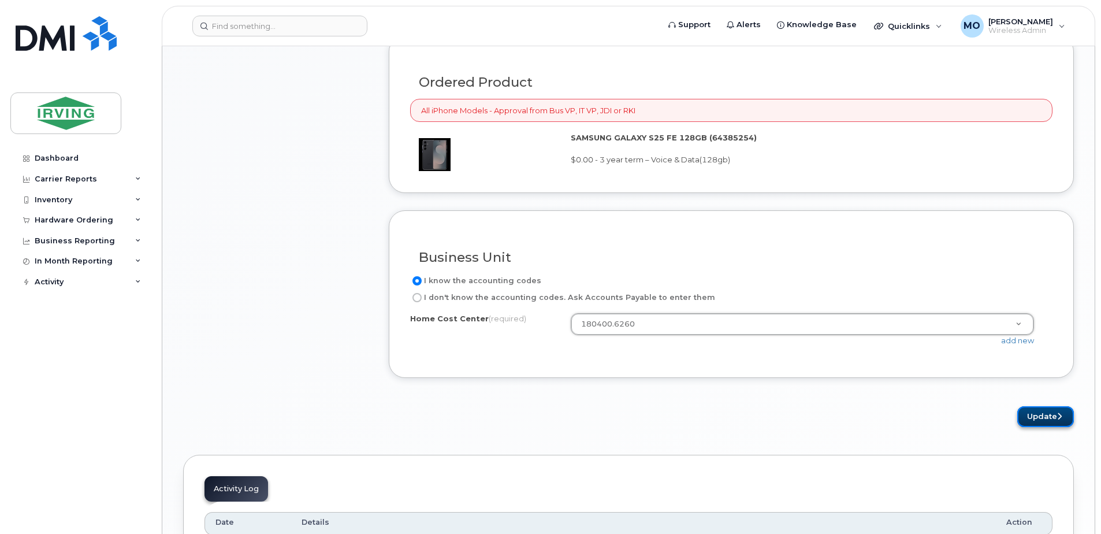
click at [1038, 417] on button "Update" at bounding box center [1045, 416] width 57 height 21
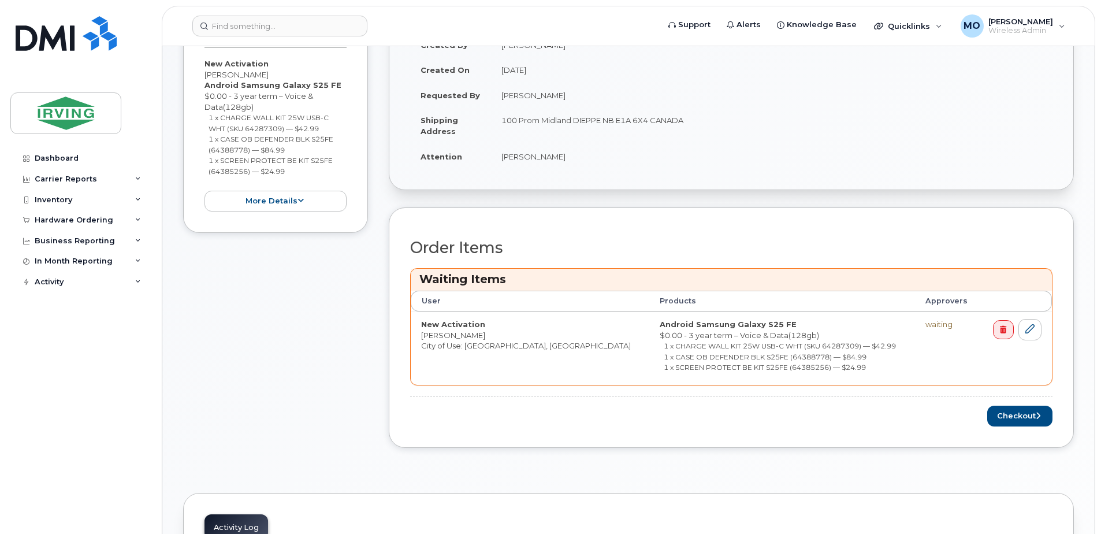
scroll to position [404, 0]
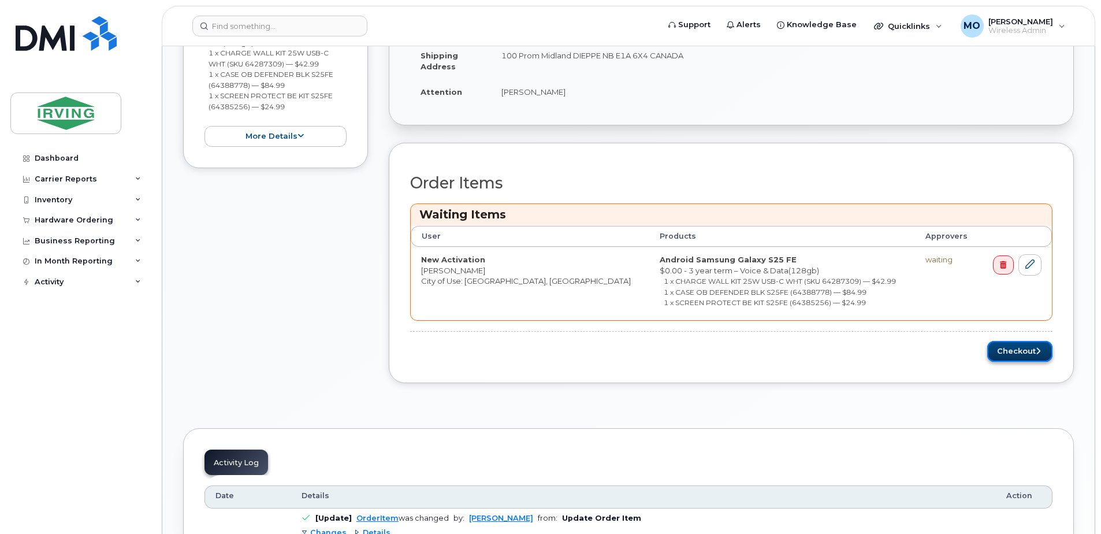
click at [1015, 347] on button "Checkout" at bounding box center [1019, 351] width 65 height 21
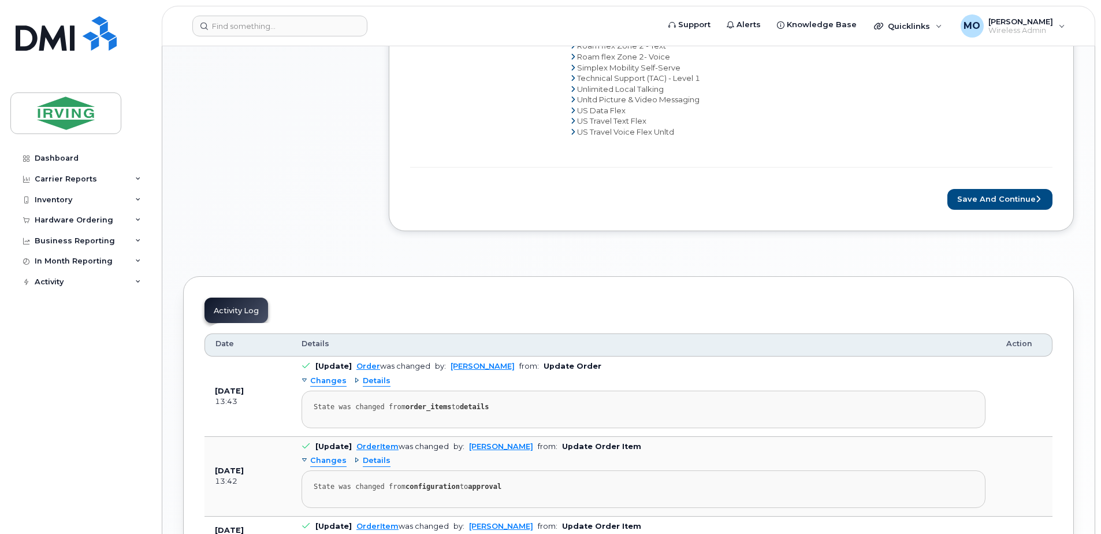
scroll to position [866, 0]
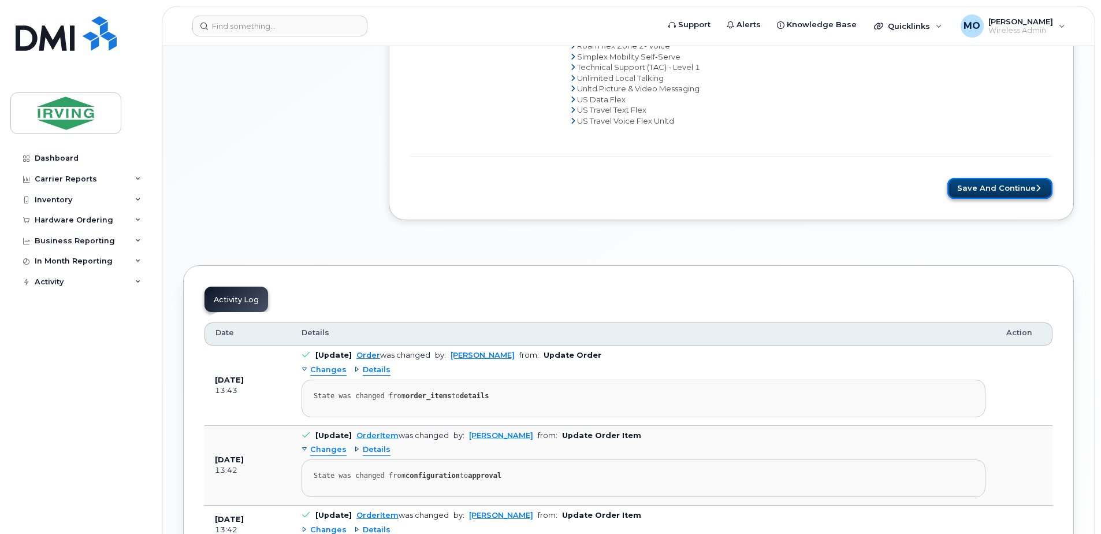
click at [1017, 187] on button "Save and Continue" at bounding box center [999, 188] width 105 height 21
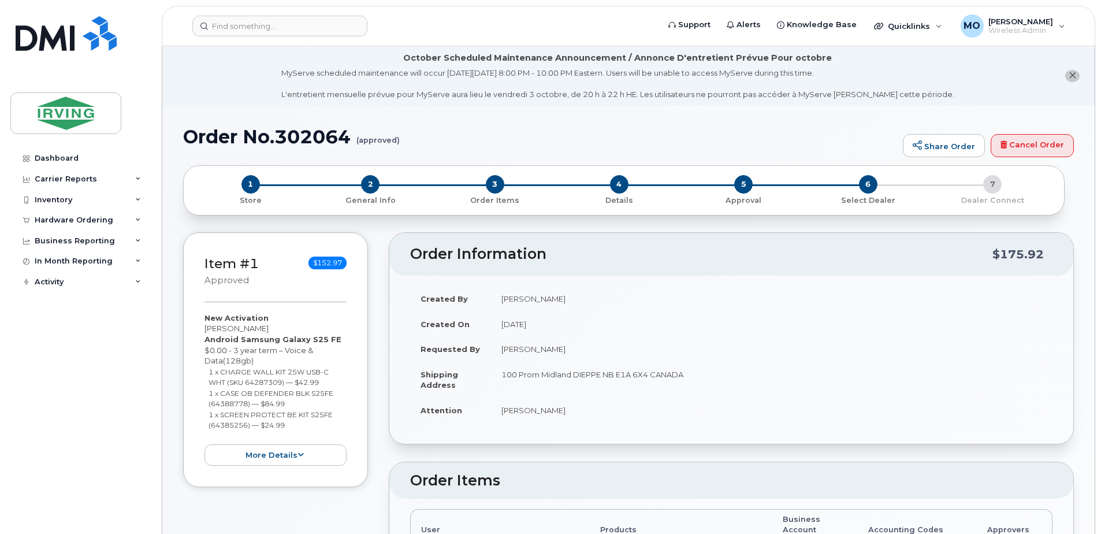
radio input "true"
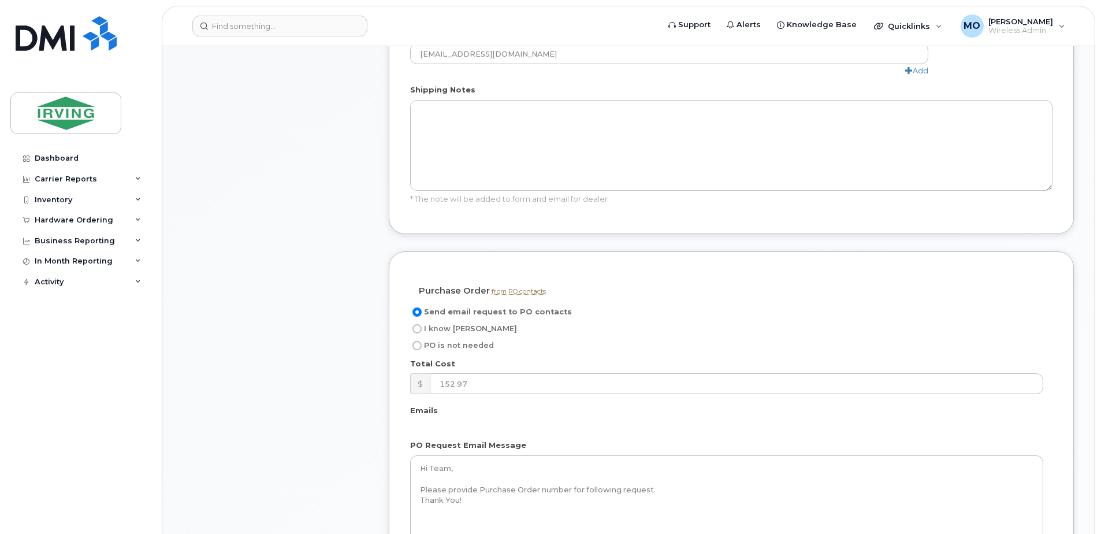
scroll to position [809, 0]
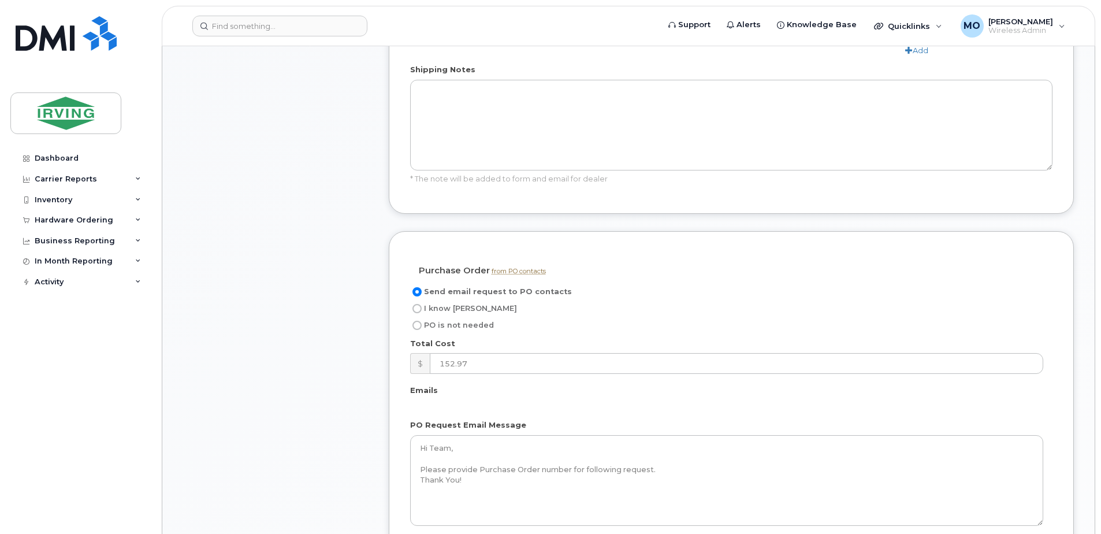
click at [427, 304] on span "I know [PERSON_NAME]" at bounding box center [470, 308] width 93 height 9
click at [422, 304] on input "I know [PERSON_NAME]" at bounding box center [416, 308] width 9 height 9
radio input "true"
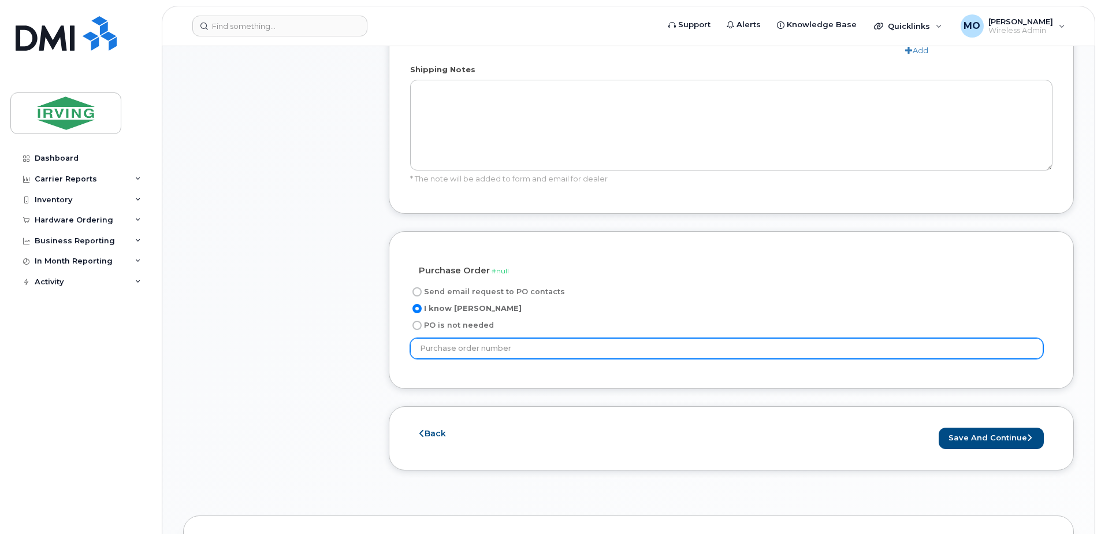
click at [463, 342] on input "text" at bounding box center [726, 348] width 633 height 21
type input "221859"
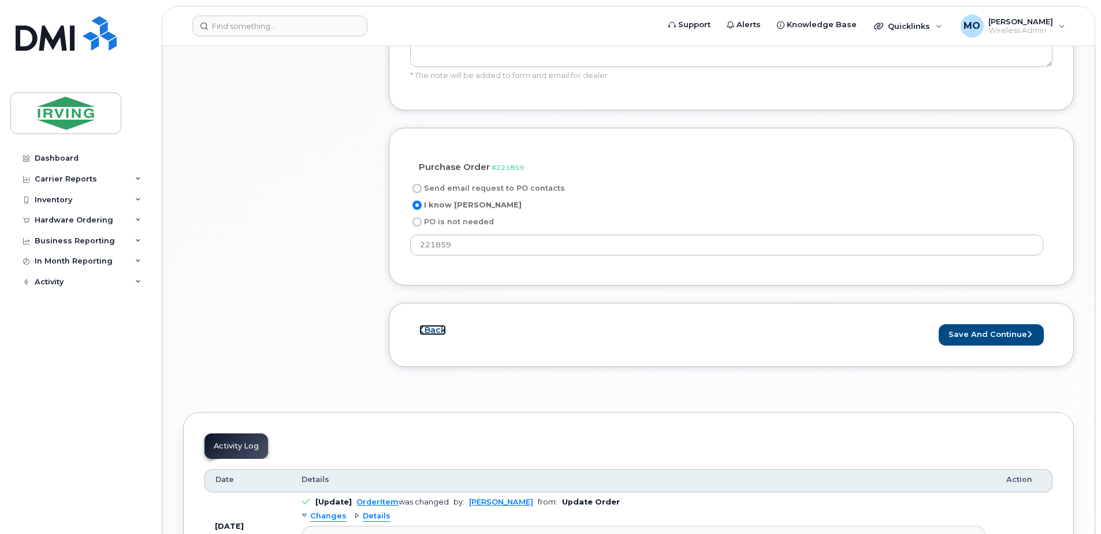
scroll to position [924, 0]
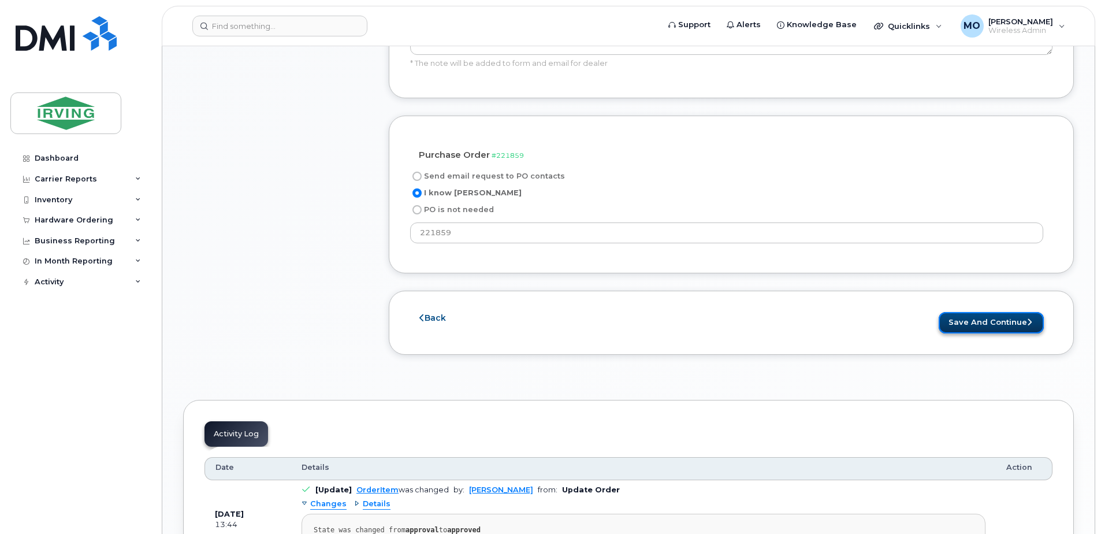
click at [987, 312] on button "Save and Continue" at bounding box center [990, 322] width 105 height 21
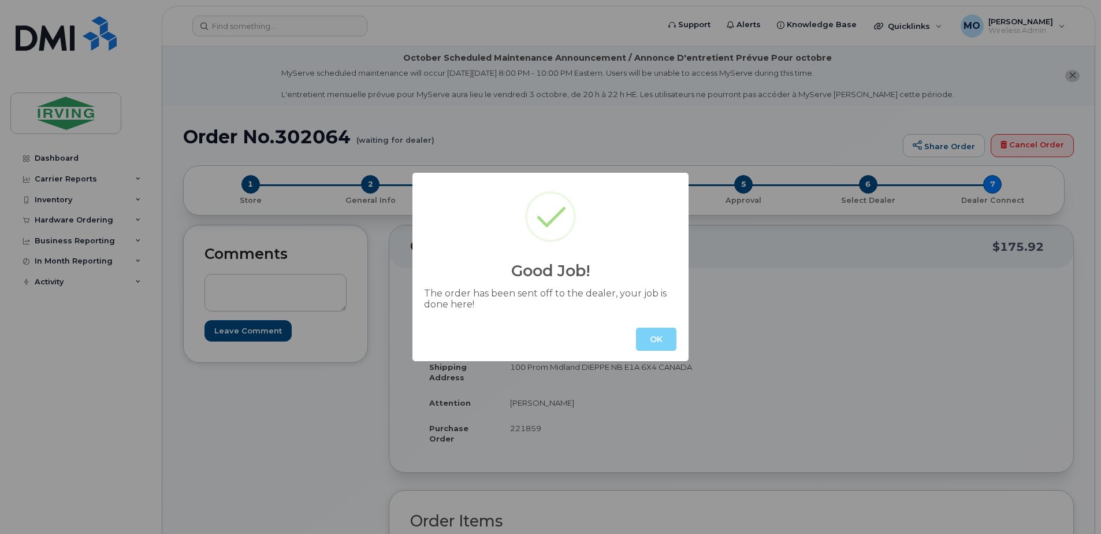
click at [650, 327] on div "OK" at bounding box center [550, 339] width 276 height 44
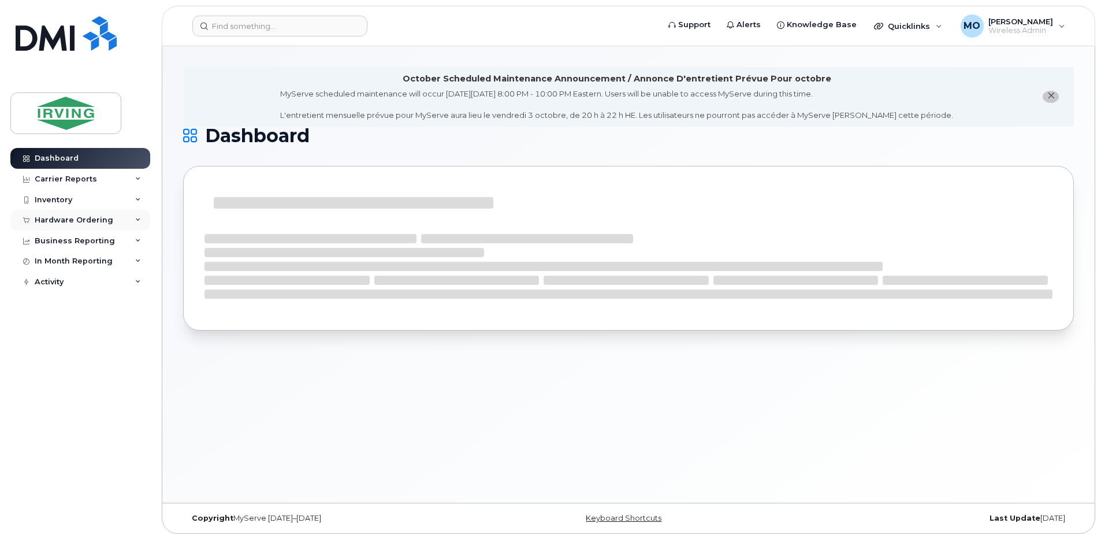
click at [61, 218] on div "Hardware Ordering" at bounding box center [74, 219] width 79 height 9
click at [59, 262] on div "Orders" at bounding box center [54, 263] width 28 height 10
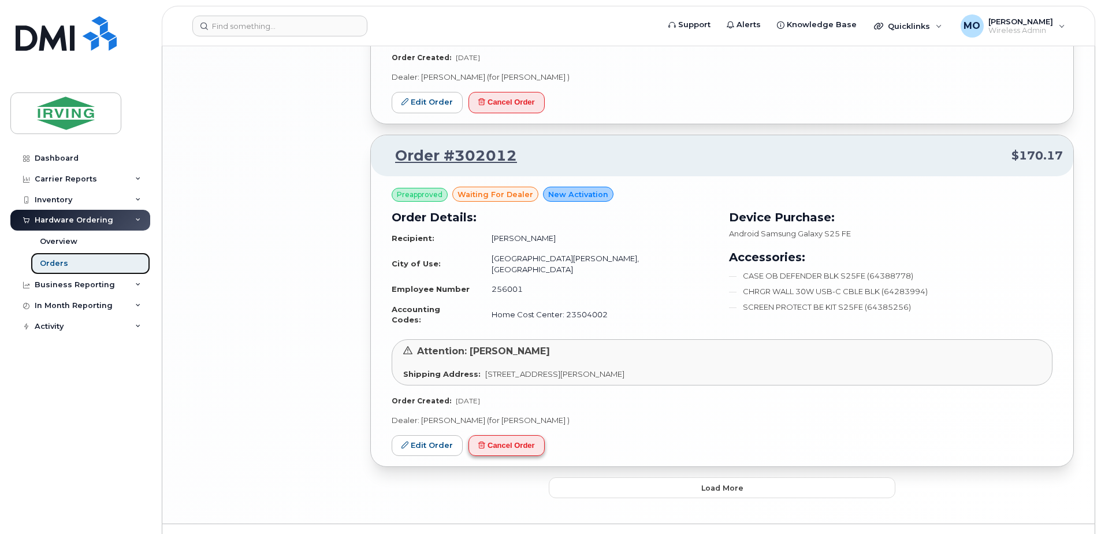
scroll to position [2333, 0]
click at [718, 482] on span "Load more" at bounding box center [722, 487] width 42 height 11
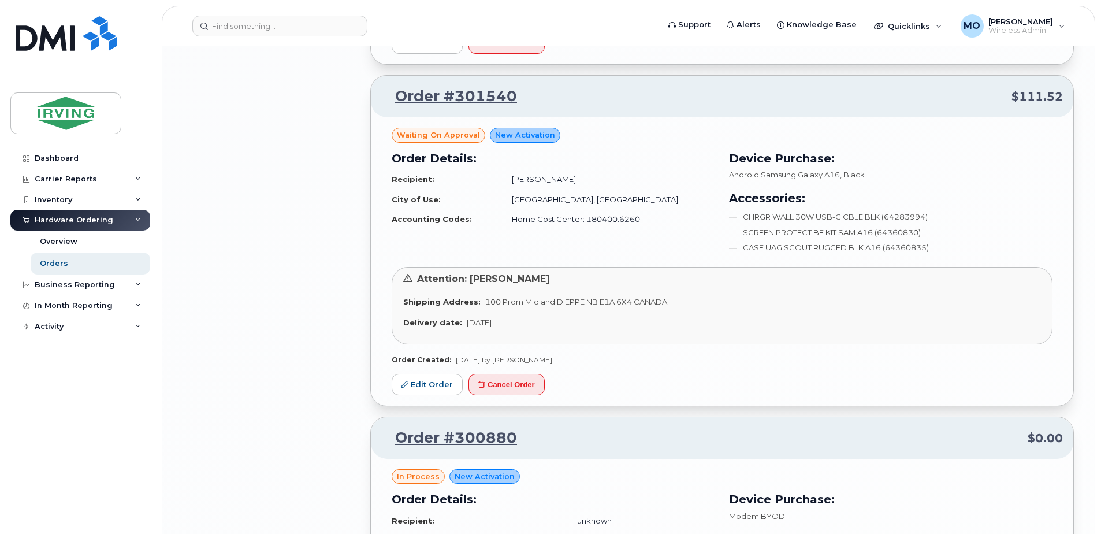
scroll to position [3431, 0]
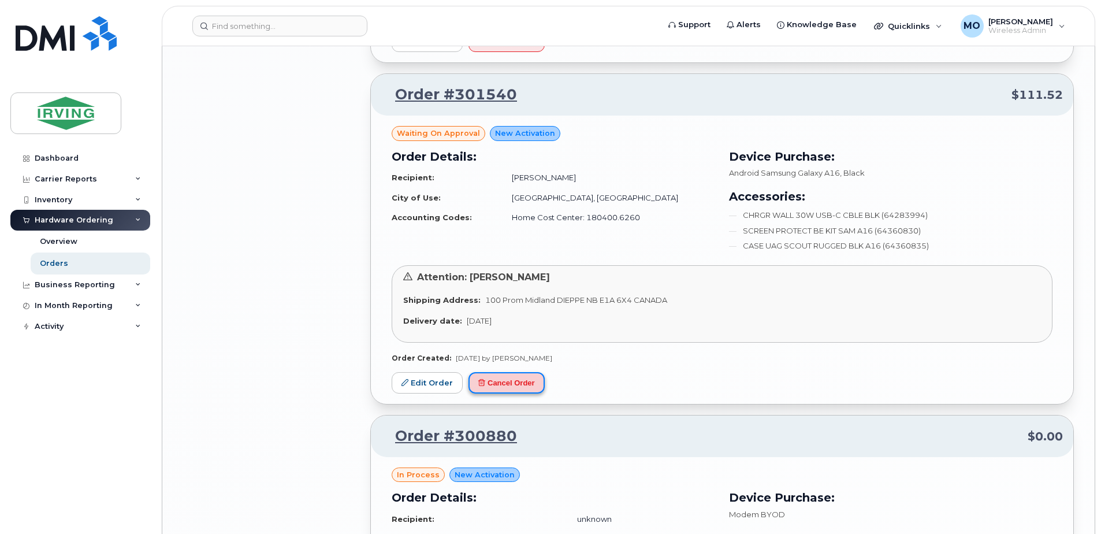
click at [514, 372] on button "Cancel Order" at bounding box center [506, 382] width 76 height 21
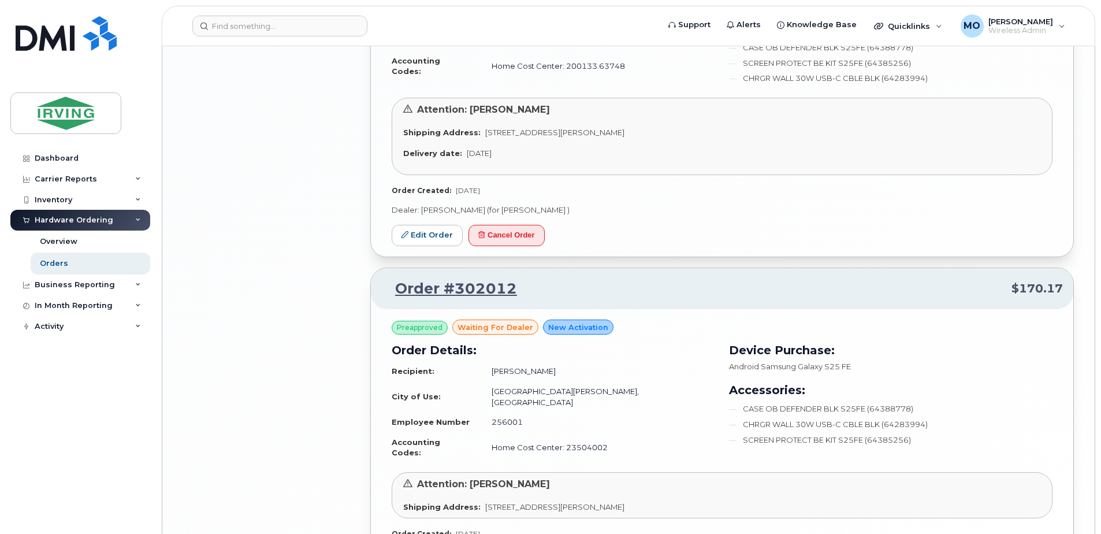
scroll to position [2333, 0]
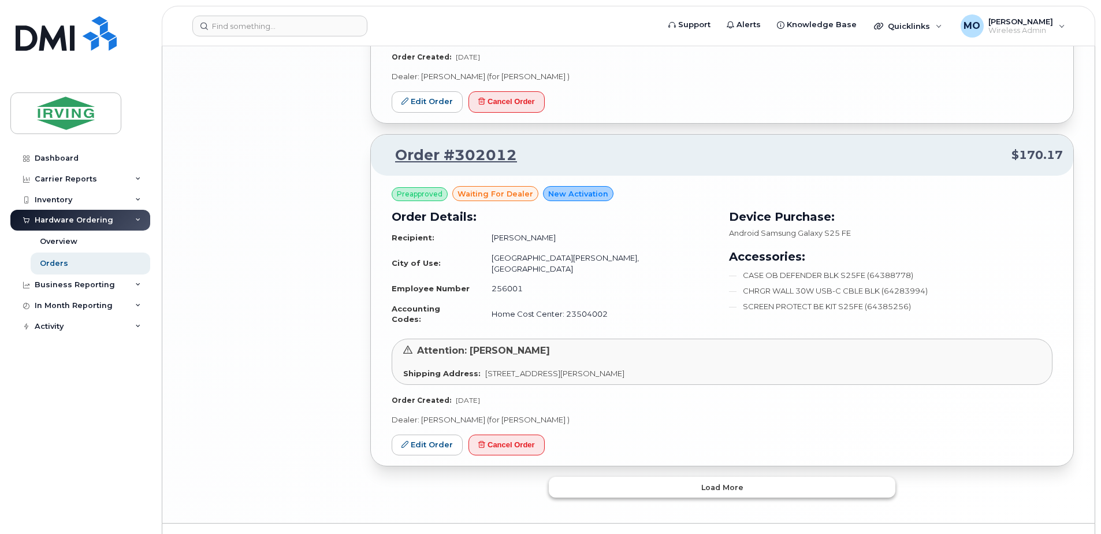
click at [731, 482] on span "Load more" at bounding box center [722, 487] width 42 height 11
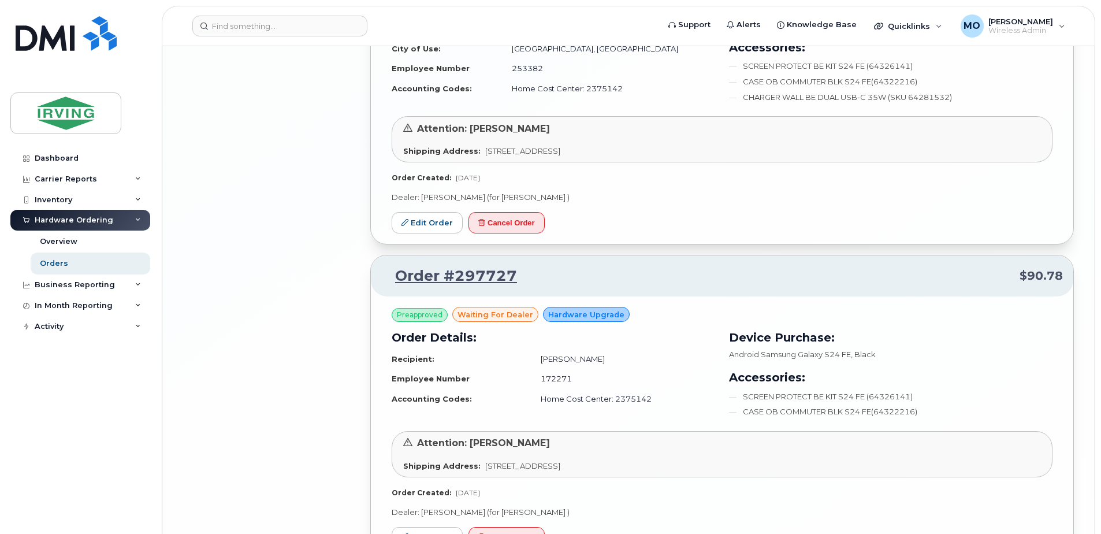
scroll to position [4239, 0]
